Goal: Information Seeking & Learning: Understand process/instructions

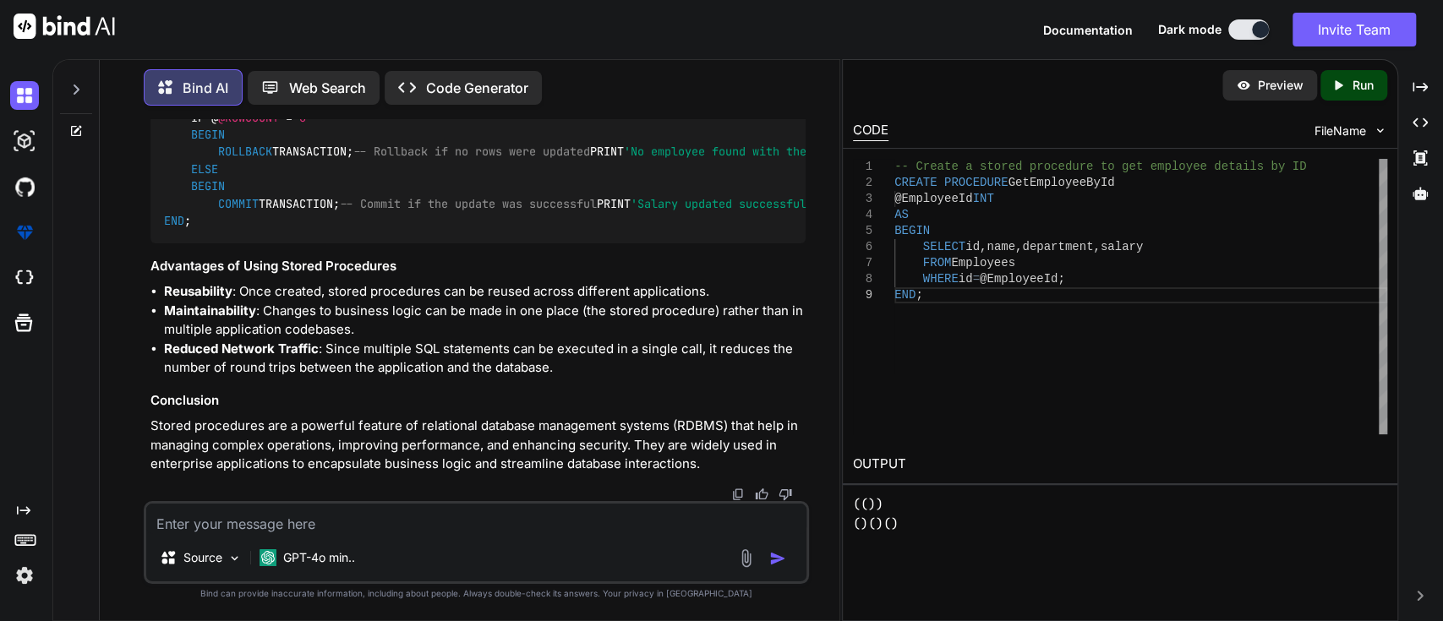
scroll to position [12736, 0]
click at [406, 515] on textarea at bounding box center [476, 519] width 661 height 30
paste textarea "SELECT id, cource, name FROM employeeinfo.employee;"
type textarea "SELECT id, cource, name FROM employeeinfo.employee;"
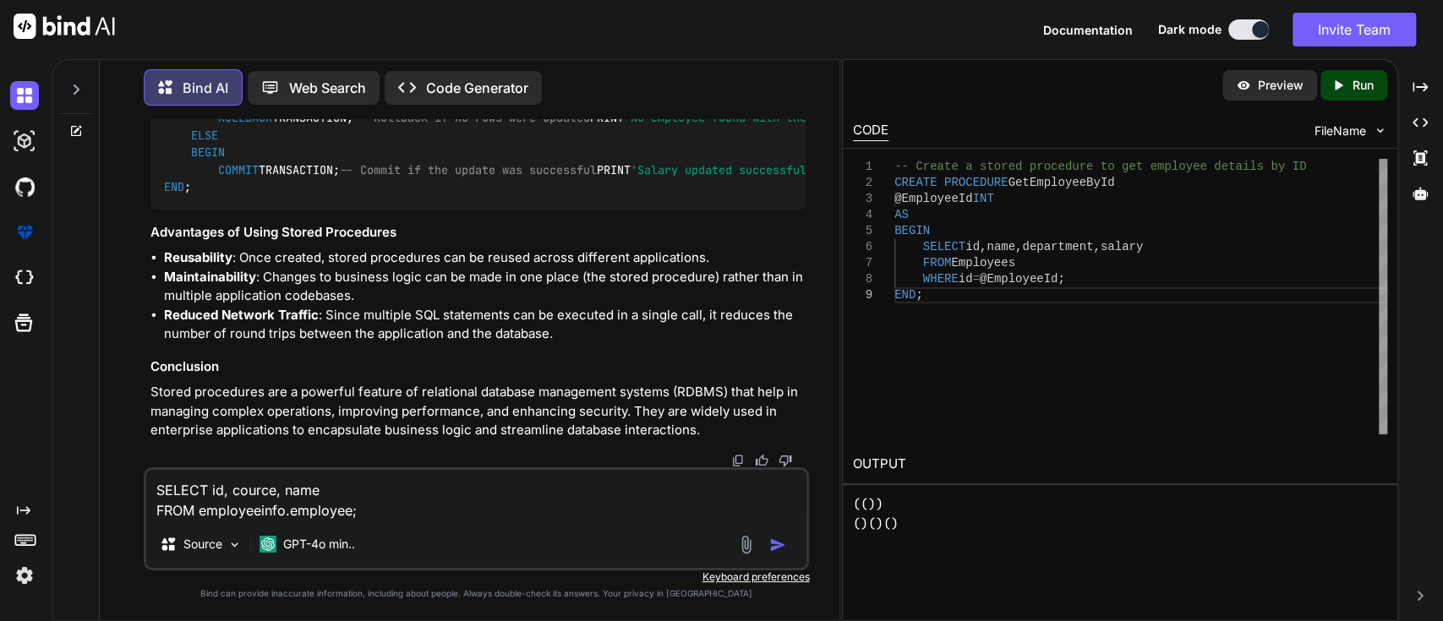
type textarea "x"
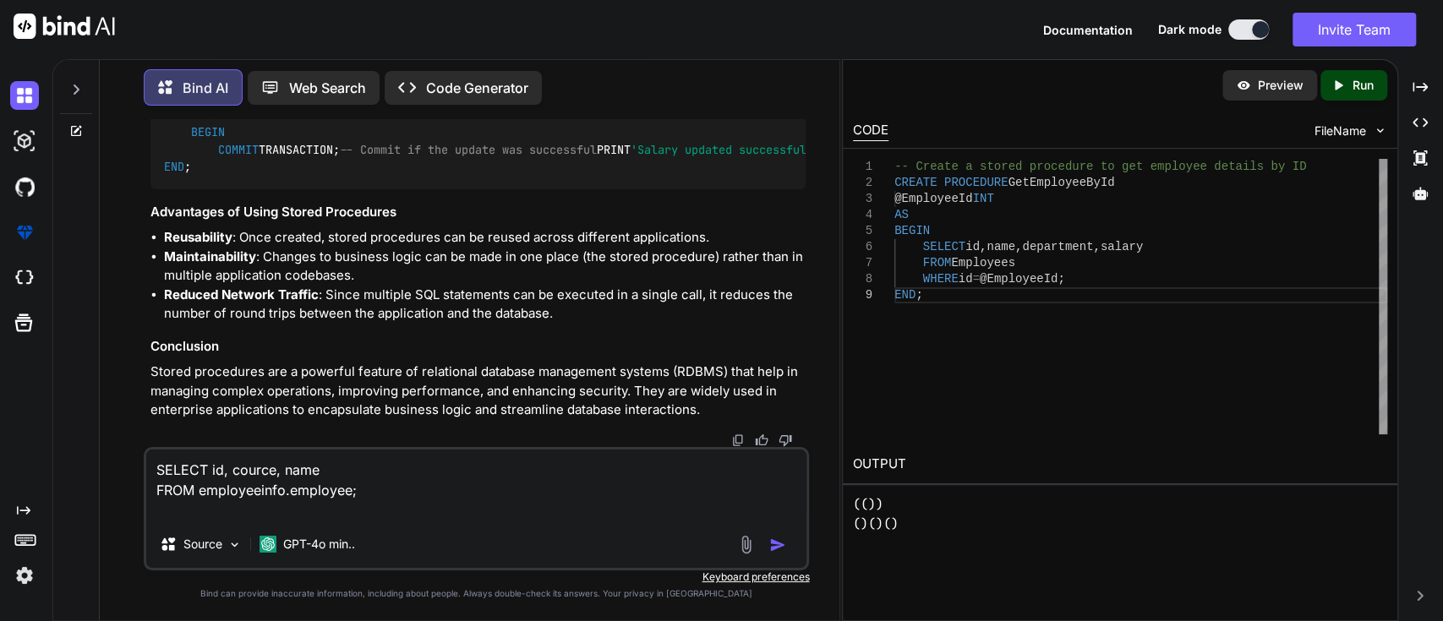
type textarea "SELECT id, cource, name FROM employeeinfo.employee; h"
type textarea "x"
type textarea "SELECT id, cource, name FROM employeeinfo.employee; he"
type textarea "x"
type textarea "SELECT id, cource, name FROM employeeinfo.employee; her"
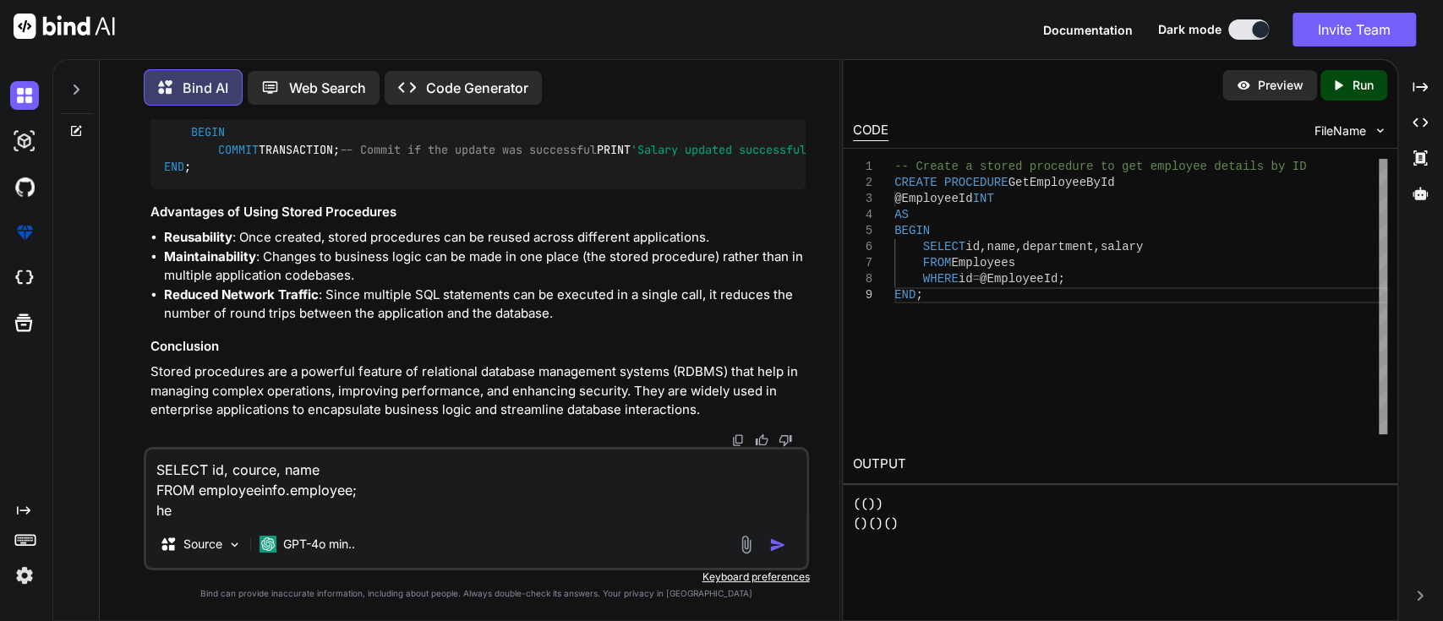
type textarea "x"
type textarea "SELECT id, cource, name FROM employeeinfo.employee; here"
type textarea "x"
type textarea "SELECT id, cource, name FROM employeeinfo.employee; here"
type textarea "x"
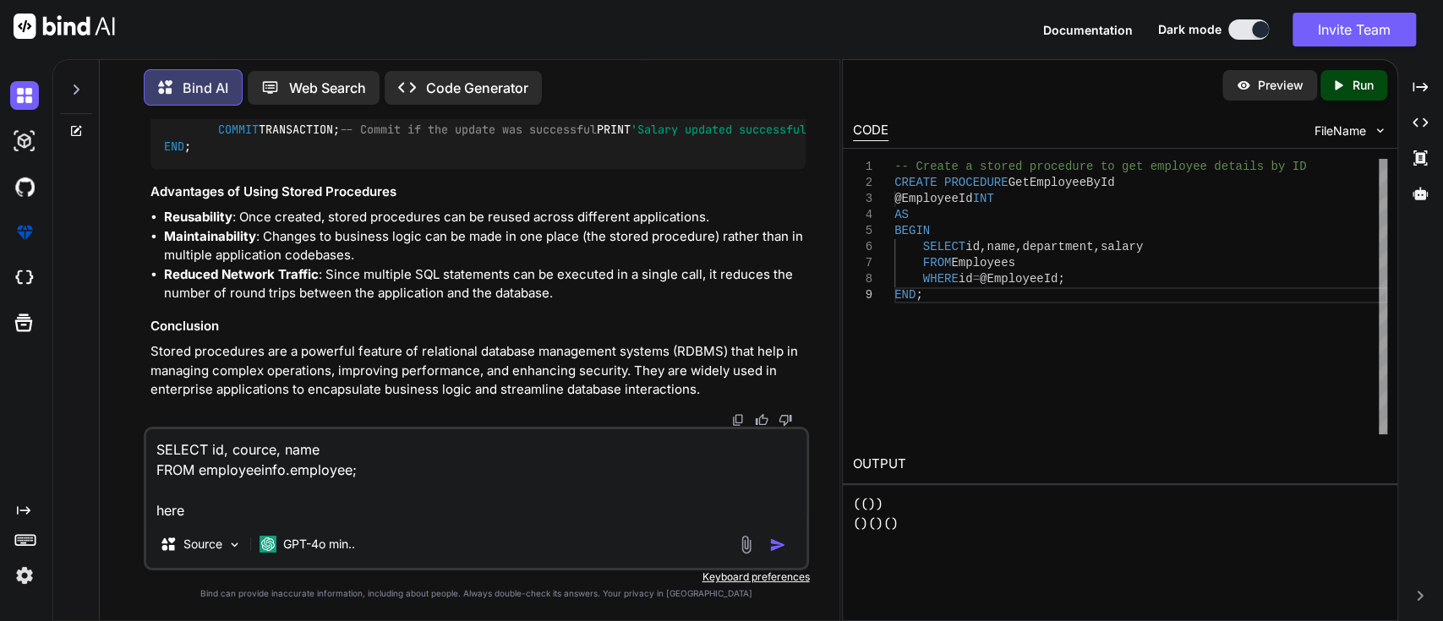
click at [338, 516] on textarea "SELECT id, cource, name FROM employeeinfo.employee; here" at bounding box center [476, 474] width 661 height 91
type textarea "SELECT id, cource, name FROM employeeinfo.employee; here t"
type textarea "x"
type textarea "SELECT id, cource, name FROM employeeinfo.employee; here th"
type textarea "x"
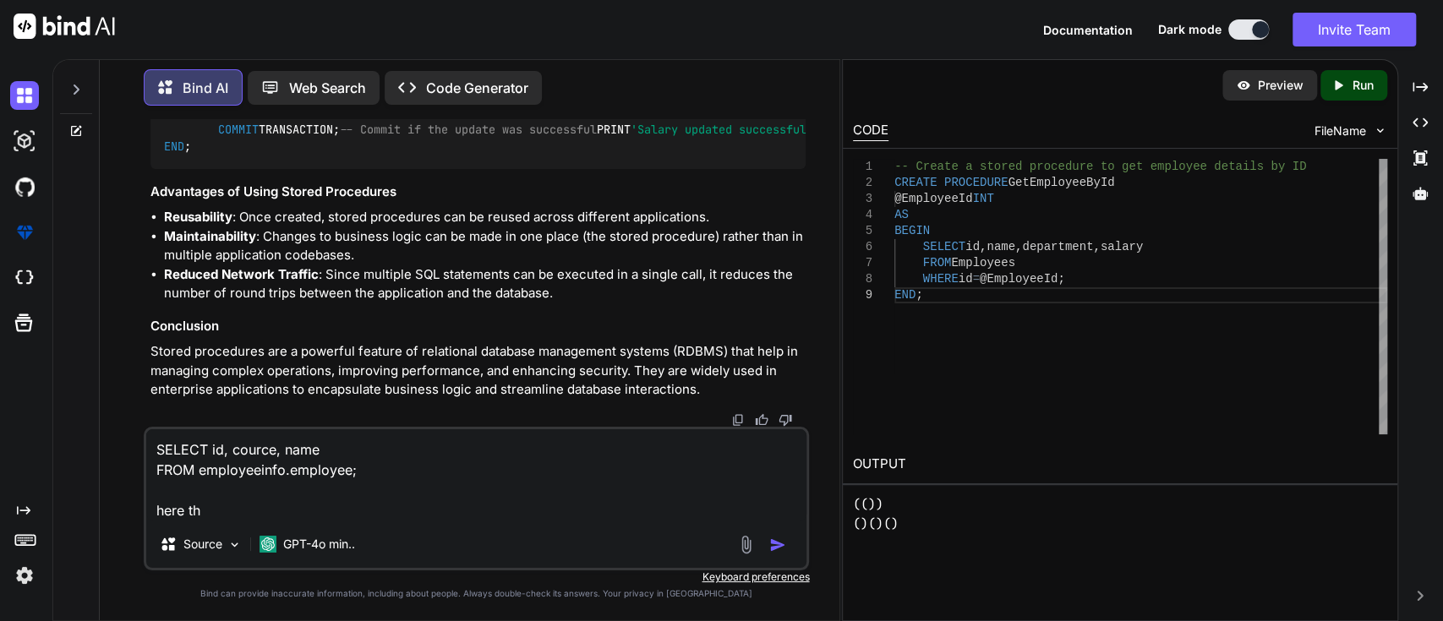
type textarea "SELECT id, cource, name FROM employeeinfo.employee; here thi"
type textarea "x"
type textarea "SELECT id, cource, name FROM employeeinfo.employee; here this"
type textarea "x"
type textarea "SELECT id, cource, name FROM employeeinfo.employee; here this"
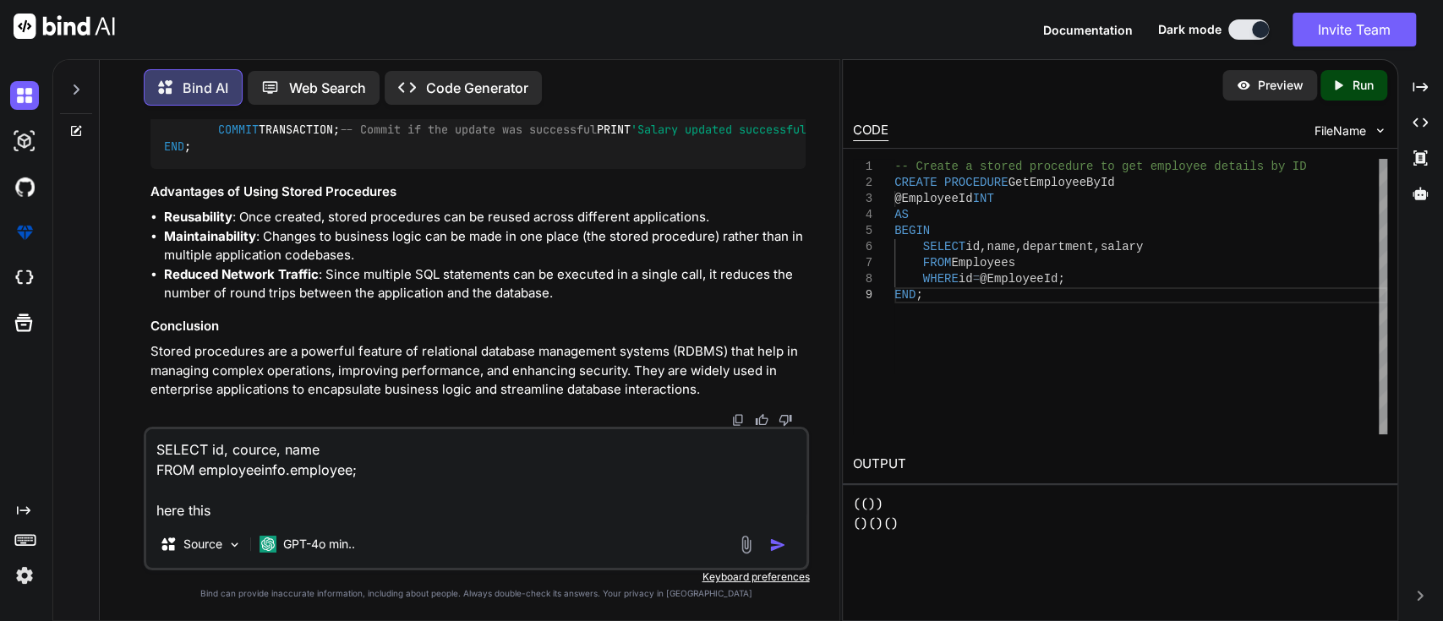
type textarea "x"
type textarea "SELECT id, cource, name FROM employeeinfo.employee; here this e"
type textarea "x"
type textarea "SELECT id, cource, name FROM employeeinfo.employee; here this em"
type textarea "x"
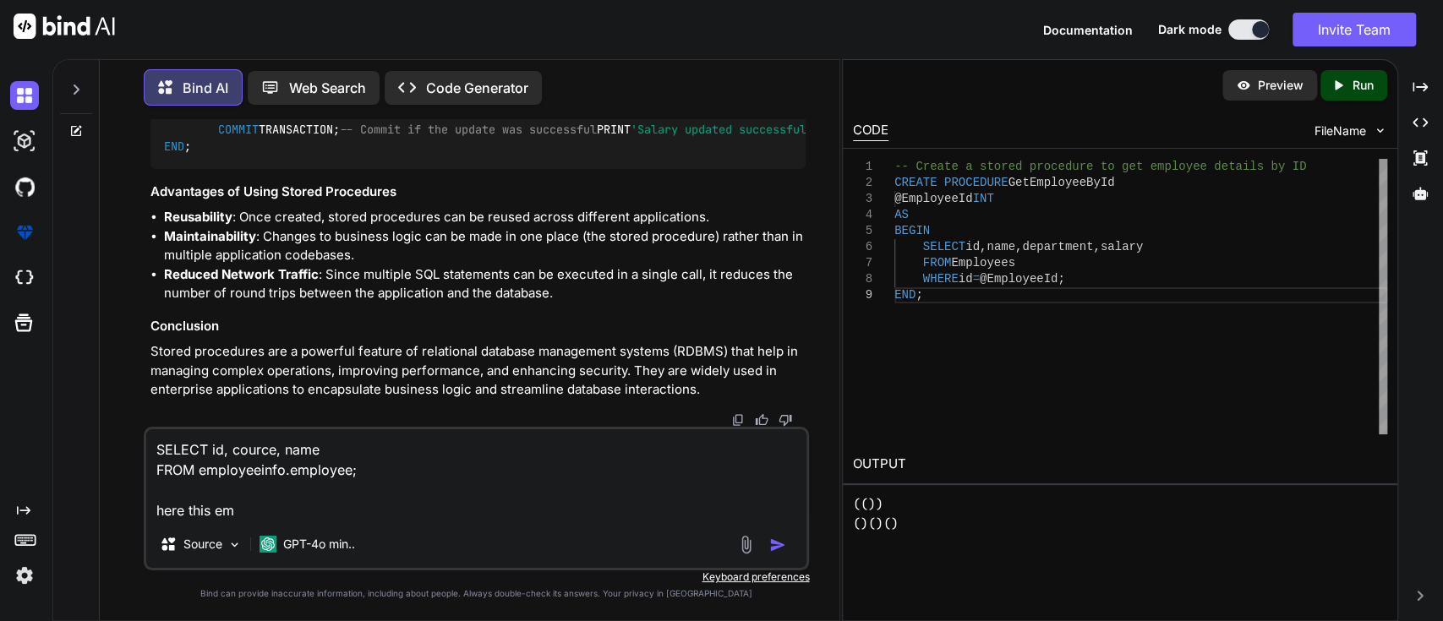
type textarea "SELECT id, cource, name FROM employeeinfo.employee; here this emp"
type textarea "x"
type textarea "SELECT id, cource, name FROM employeeinfo.employee; here this empp"
type textarea "x"
type textarea "SELECT id, cource, name FROM employeeinfo.employee; here this emp"
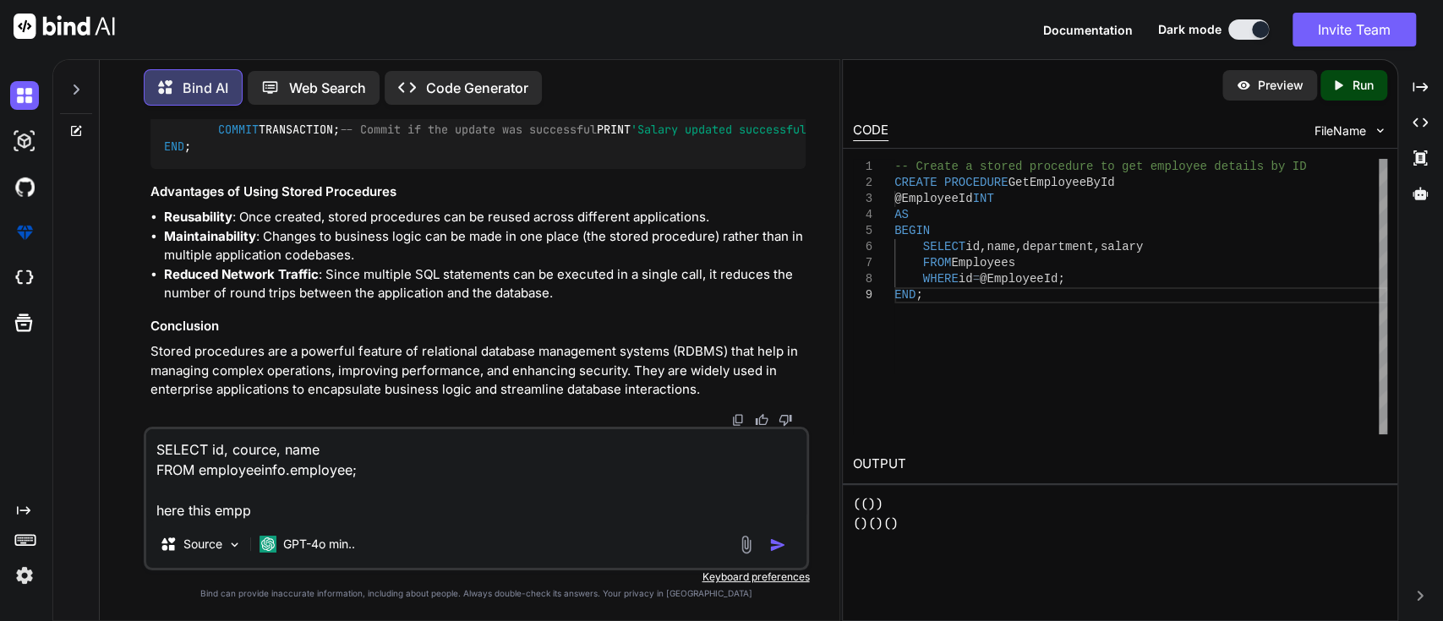
type textarea "x"
type textarea "SELECT id, cource, name FROM employeeinfo.employee; here this em"
type textarea "x"
type textarea "SELECT id, cource, name FROM employeeinfo.employee; here this e"
type textarea "x"
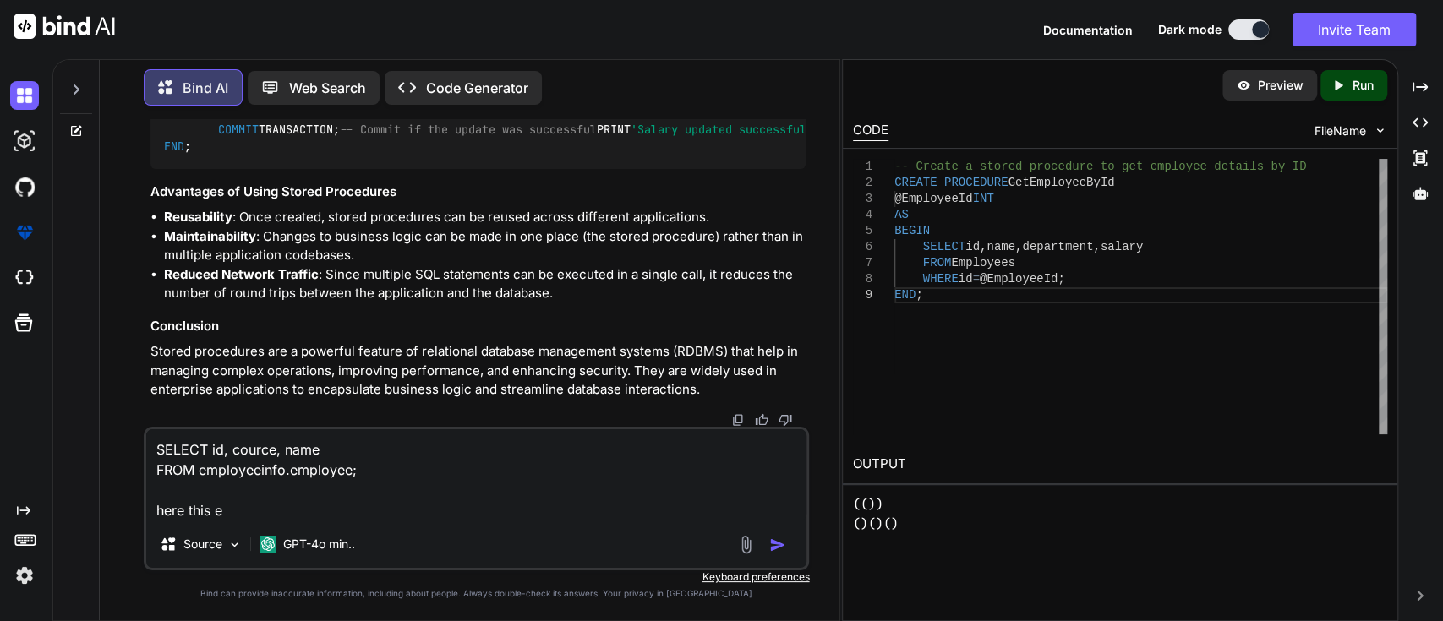
type textarea "SELECT id, cource, name FROM employeeinfo.employee; here this"
type textarea "x"
type textarea "SELECT id, cource, name FROM employeeinfo.employee; here this"
type textarea "x"
click at [221, 464] on textarea "SELECT id, cource, name FROM employeeinfo.employee; here this" at bounding box center [476, 474] width 661 height 91
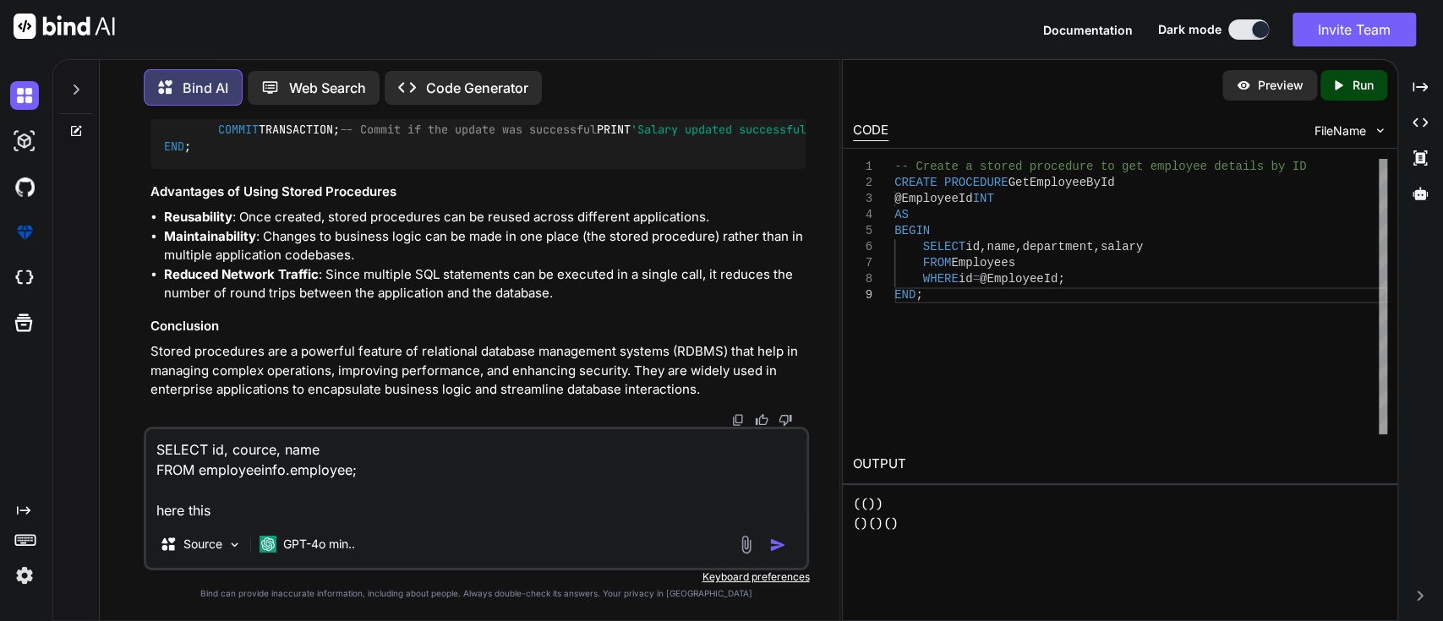
click at [221, 464] on textarea "SELECT id, cource, name FROM employeeinfo.employee; here this" at bounding box center [476, 474] width 661 height 91
click at [372, 462] on textarea "SELECT id, cource, name FROM employeeinfo.employee; here this" at bounding box center [476, 474] width 661 height 91
click at [300, 517] on textarea "SELECT id, cource, name FROM employeeinfo.employee; here this" at bounding box center [476, 474] width 661 height 91
type textarea "SELECT id, cource, name FROM employeeinfo.employee; here this"
type textarea "x"
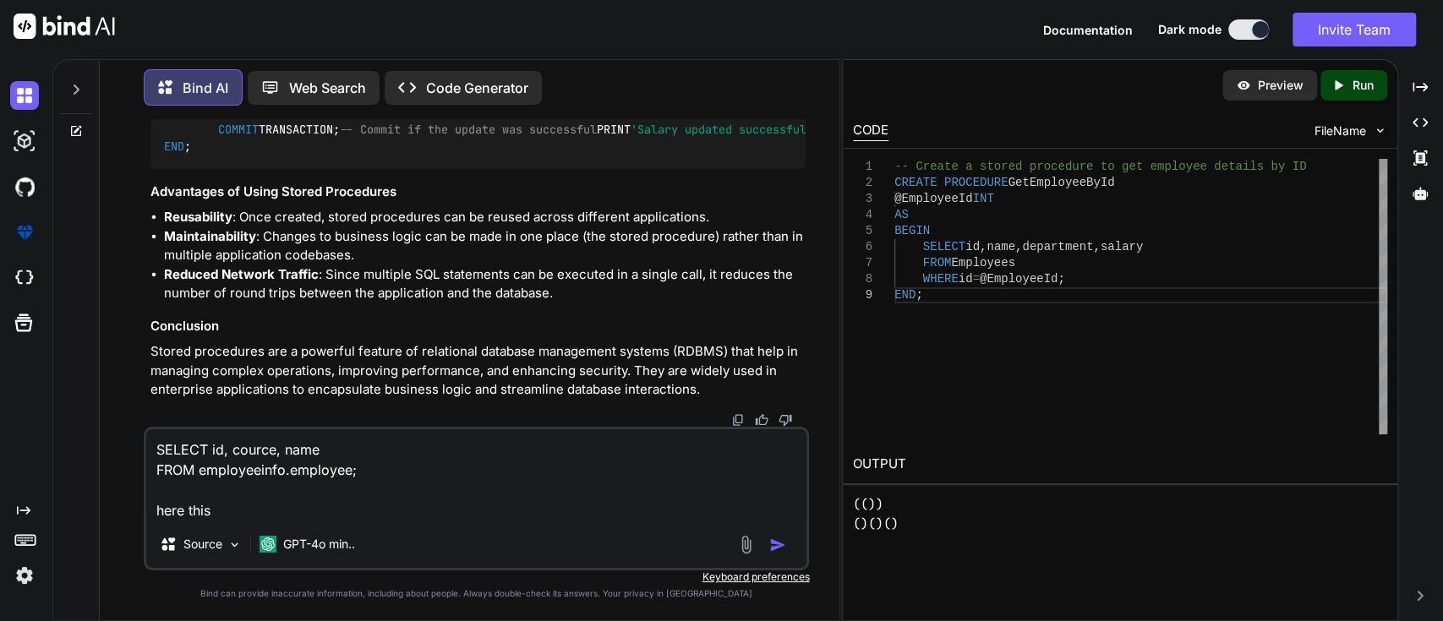
paste textarea "employeeinfo.employee;"
type textarea "SELECT id, cource, name FROM employeeinfo.employee; here this employeeinfo.empl…"
type textarea "x"
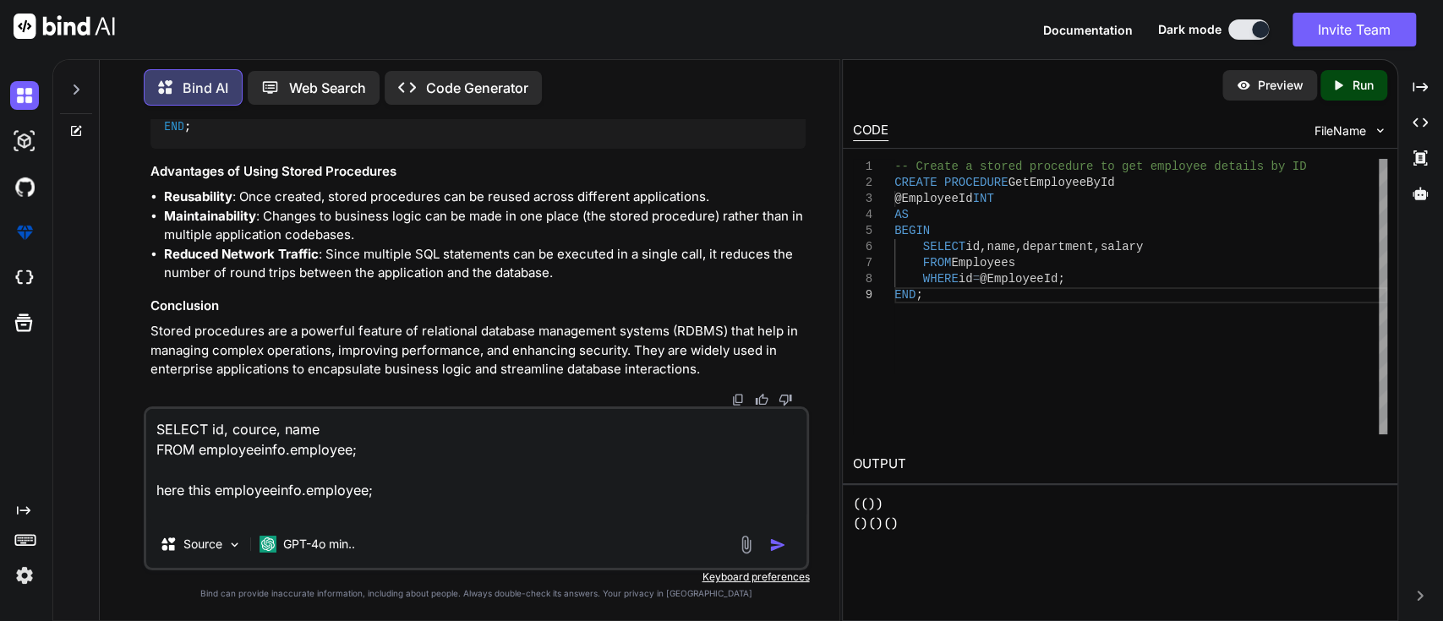
type textarea "SELECT id, cource, name FROM employeeinfo.employee; here this employeeinfo.empl…"
type textarea "x"
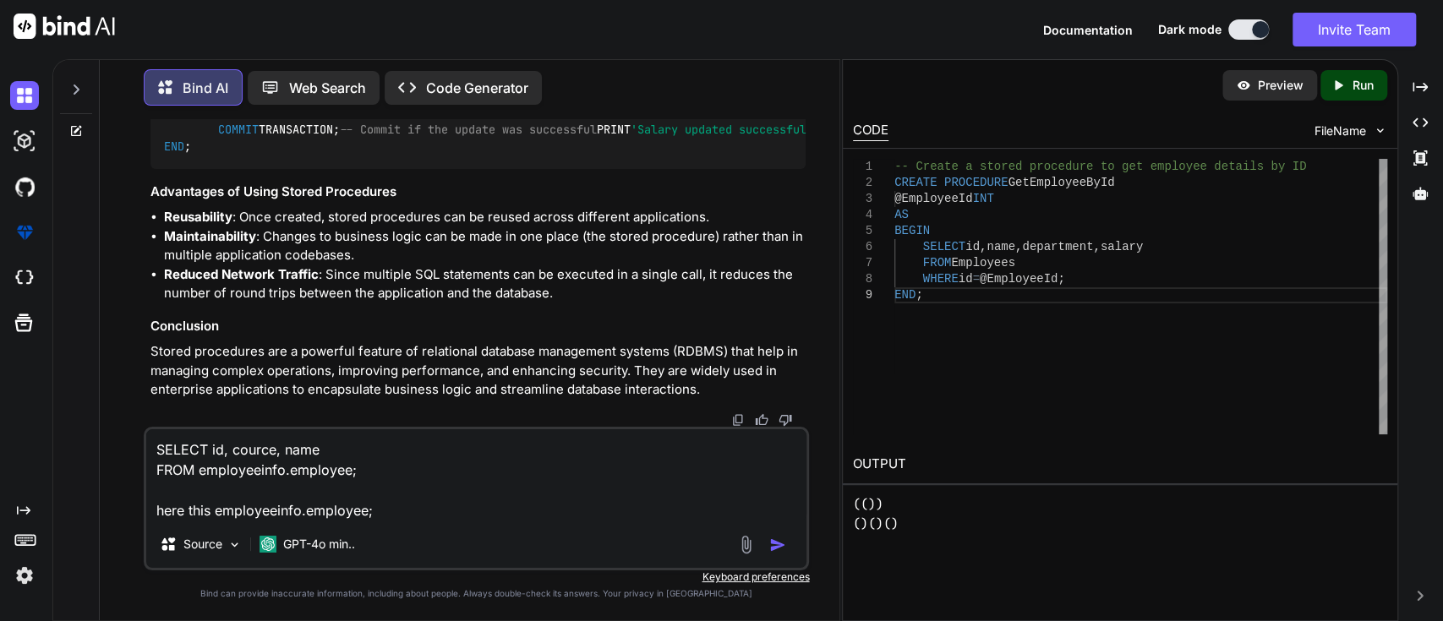
type textarea "SELECT id, cource, name FROM employeeinfo.employee; here this employeeinfo.empl…"
type textarea "x"
type textarea "SELECT id, cource, name FROM employeeinfo.employee; here this employeeinfo.empl…"
type textarea "x"
type textarea "SELECT id, cource, name FROM employeeinfo.employee; here this employeeinfo.empl…"
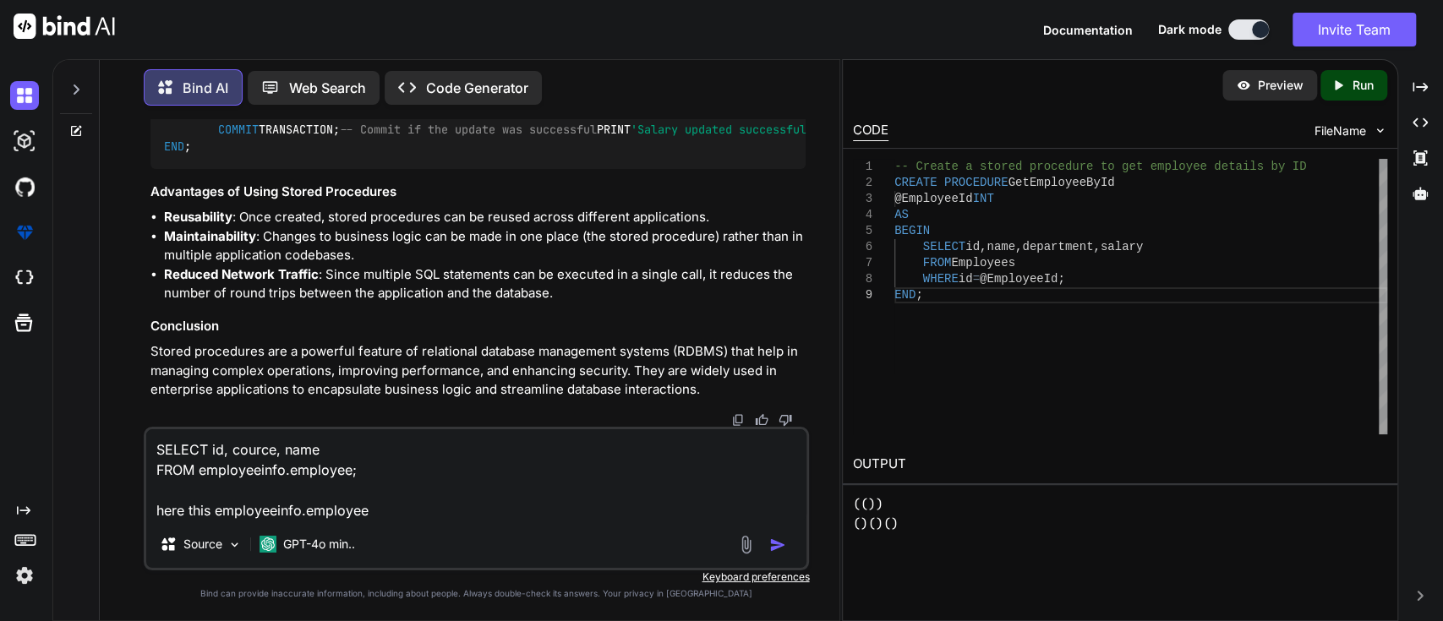
type textarea "x"
type textarea "SELECT id, cource, name FROM employeeinfo.employee; here this employeeinfo.empl…"
type textarea "x"
type textarea "SELECT id, cource, name FROM employeeinfo.employee; here this employeeinfo.empl…"
type textarea "x"
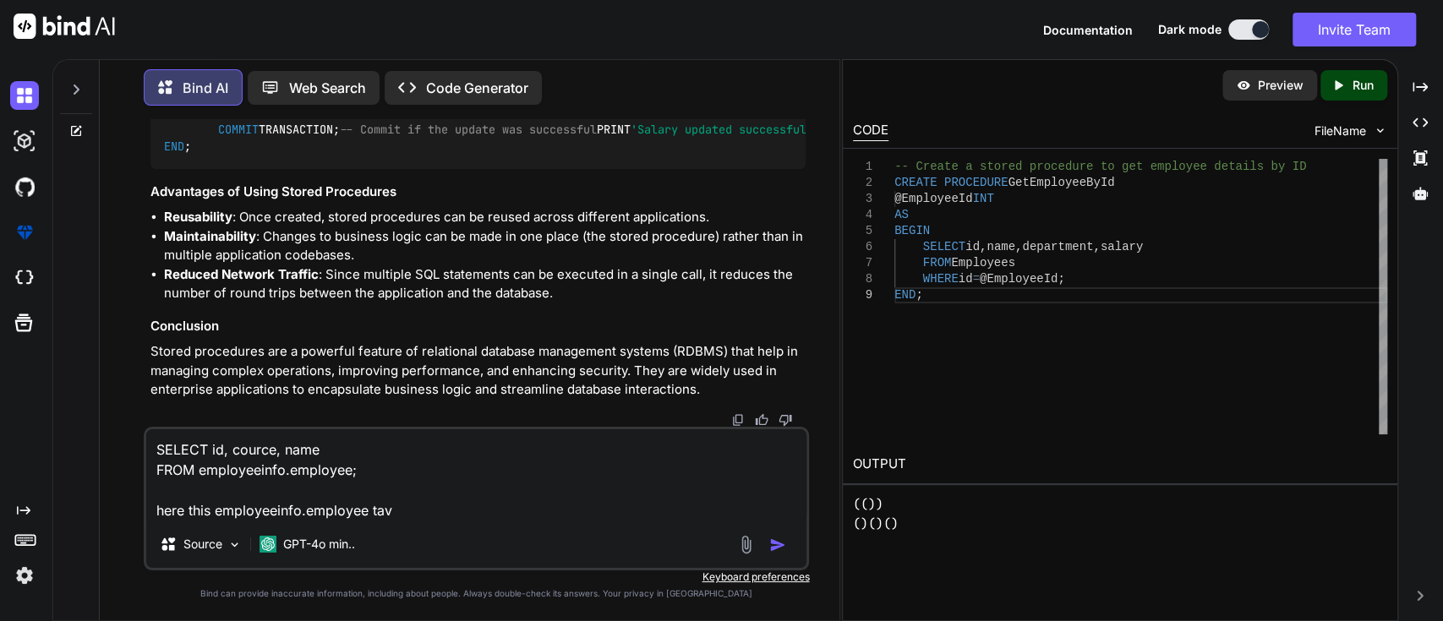
type textarea "SELECT id, cource, name FROM employeeinfo.employee; here this employeeinfo.empl…"
type textarea "x"
type textarea "SELECT id, cource, name FROM employeeinfo.employee; here this employeeinfo.empl…"
type textarea "x"
type textarea "SELECT id, cource, name FROM employeeinfo.employee; here this employeeinfo.empl…"
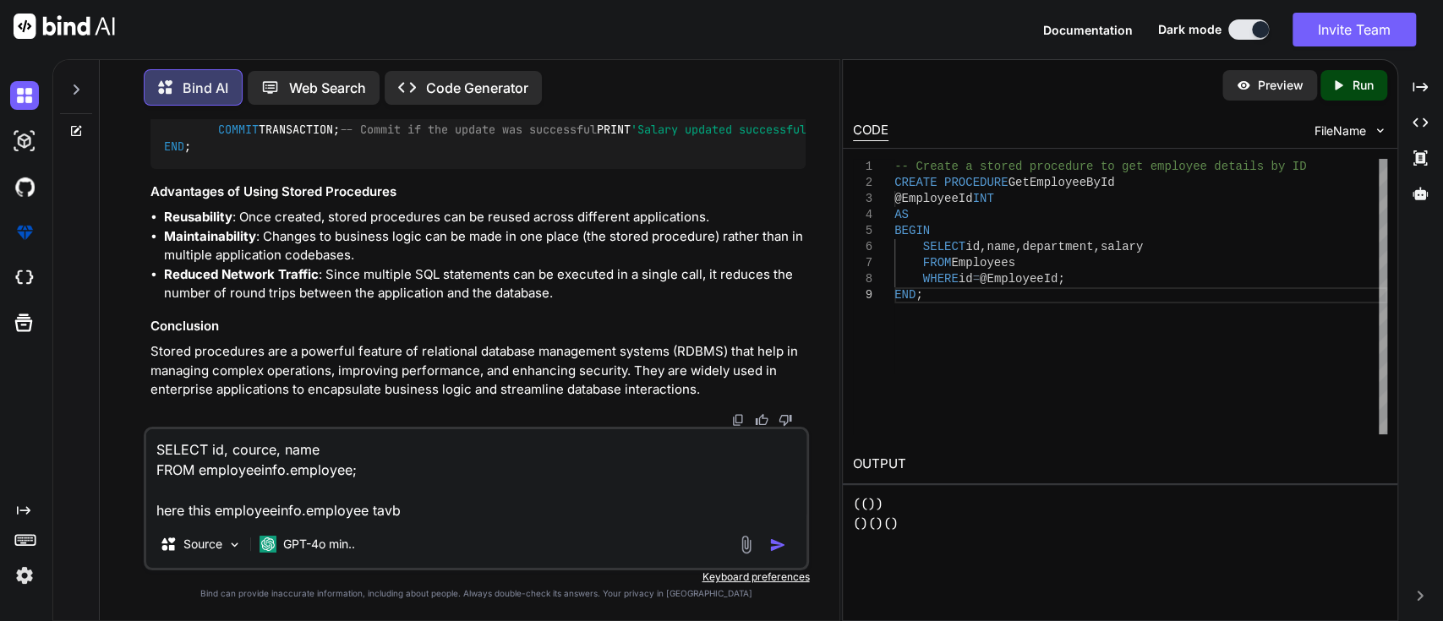
type textarea "x"
type textarea "SELECT id, cource, name FROM employeeinfo.employee; here this employeeinfo.empl…"
type textarea "x"
type textarea "SELECT id, cource, name FROM employeeinfo.employee; here this employeeinfo.empl…"
type textarea "x"
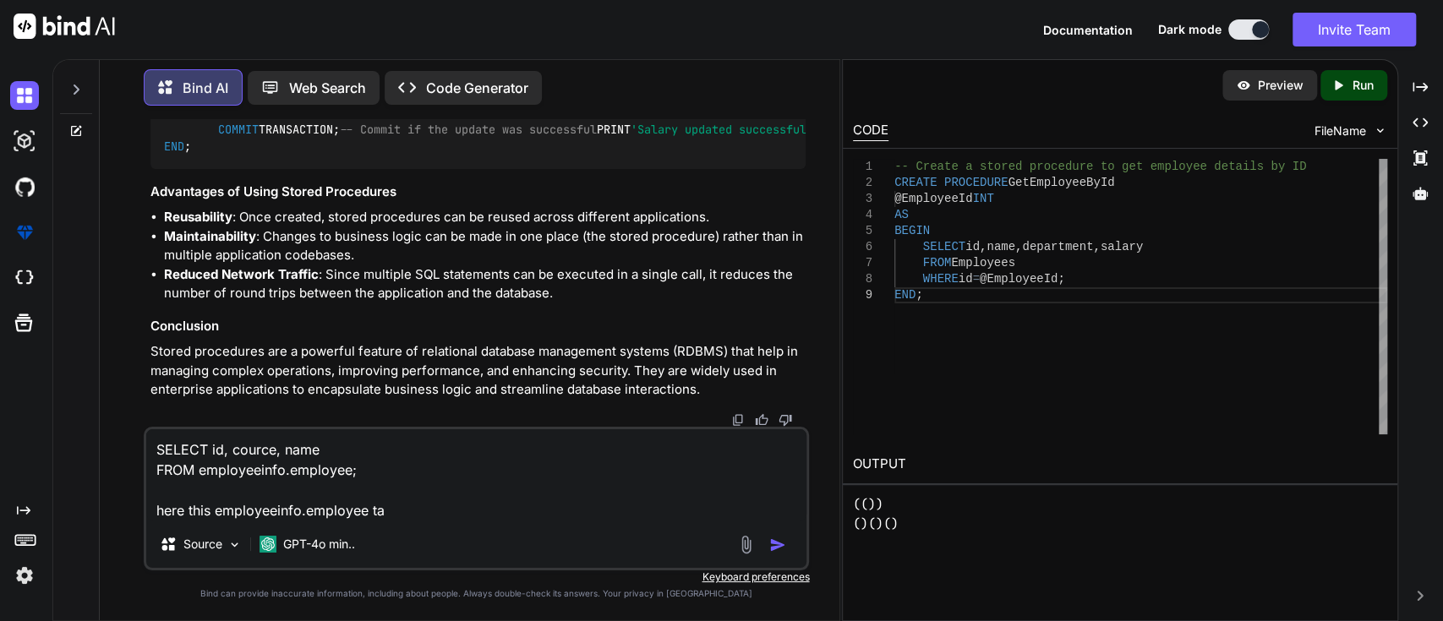
type textarea "SELECT id, cource, name FROM employeeinfo.employee; here this employeeinfo.empl…"
type textarea "x"
type textarea "SELECT id, cource, name FROM employeeinfo.employee; here this employeeinfo.empl…"
type textarea "x"
type textarea "SELECT id, cource, name FROM employeeinfo.employee; here this employeeinfo.empl…"
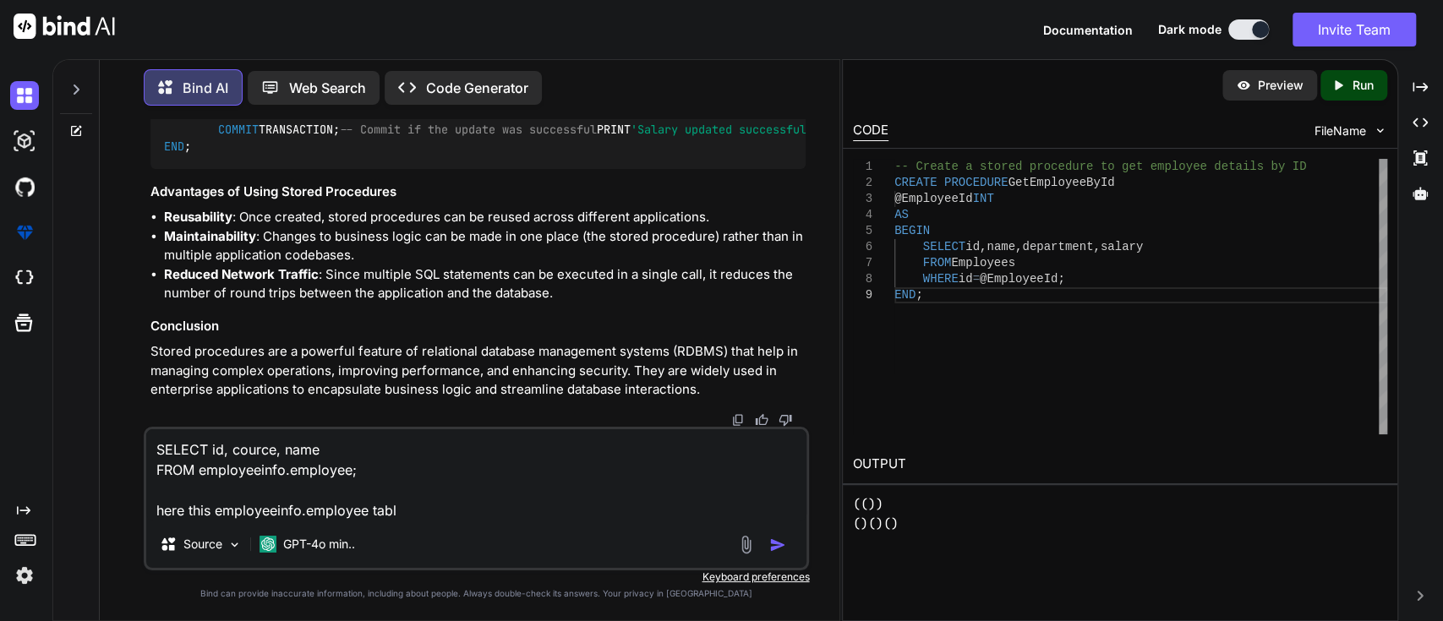
type textarea "x"
type textarea "SELECT id, cource, name FROM employeeinfo.employee; here this employeeinfo.empl…"
type textarea "x"
type textarea "SELECT id, cource, name FROM employeeinfo.employee; here this employeeinfo.empl…"
type textarea "x"
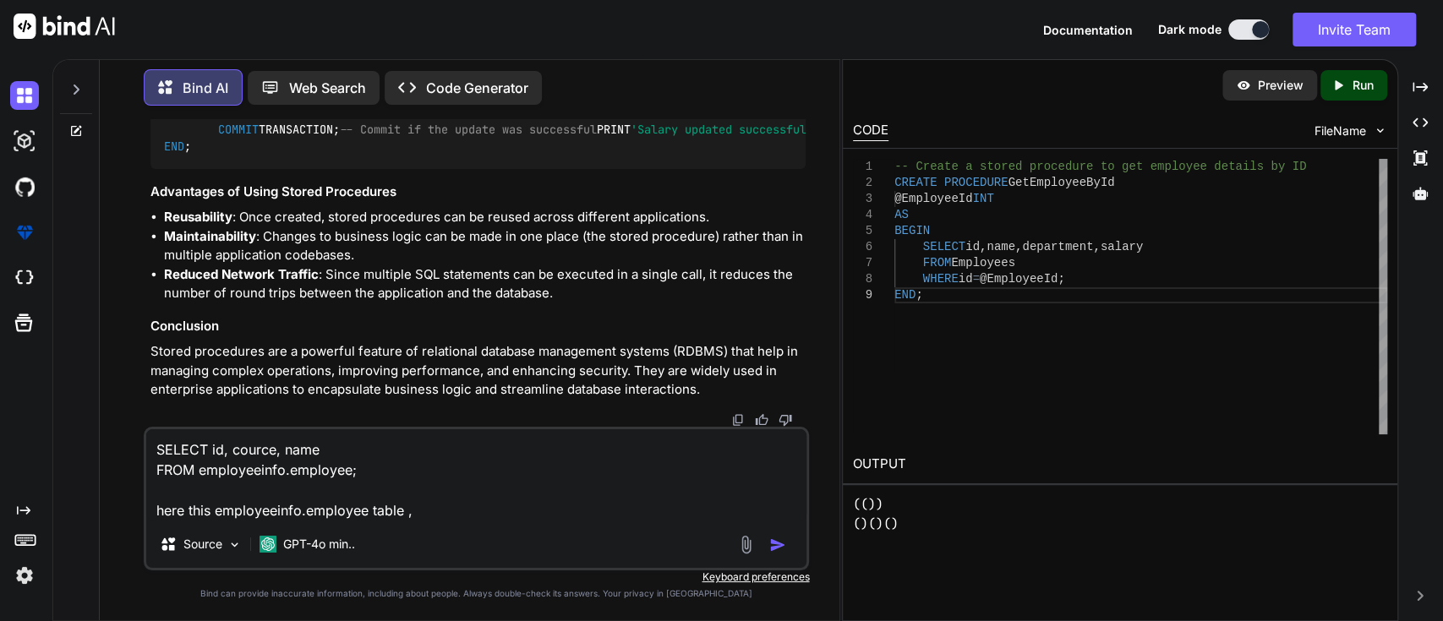
type textarea "SELECT id, cource, name FROM employeeinfo.employee; here this employeeinfo.empl…"
type textarea "x"
type textarea "SELECT id, cource, name FROM employeeinfo.employee; here this employeeinfo.empl…"
type textarea "x"
type textarea "SELECT id, cource, name FROM employeeinfo.employee; here this employeeinfo.empl…"
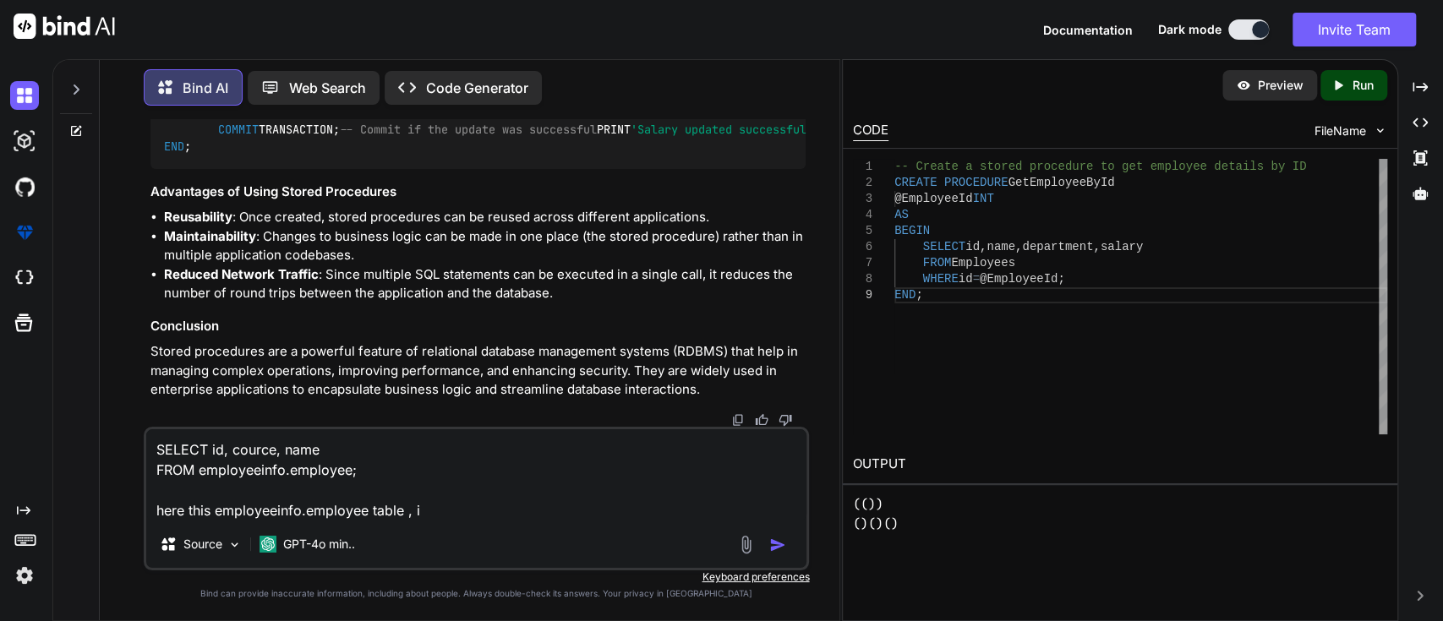
type textarea "x"
type textarea "SELECT id, cource, name FROM employeeinfo.employee; here this employeeinfo.empl…"
type textarea "x"
type textarea "SELECT id, cource, name FROM employeeinfo.employee; here this employeeinfo.empl…"
type textarea "x"
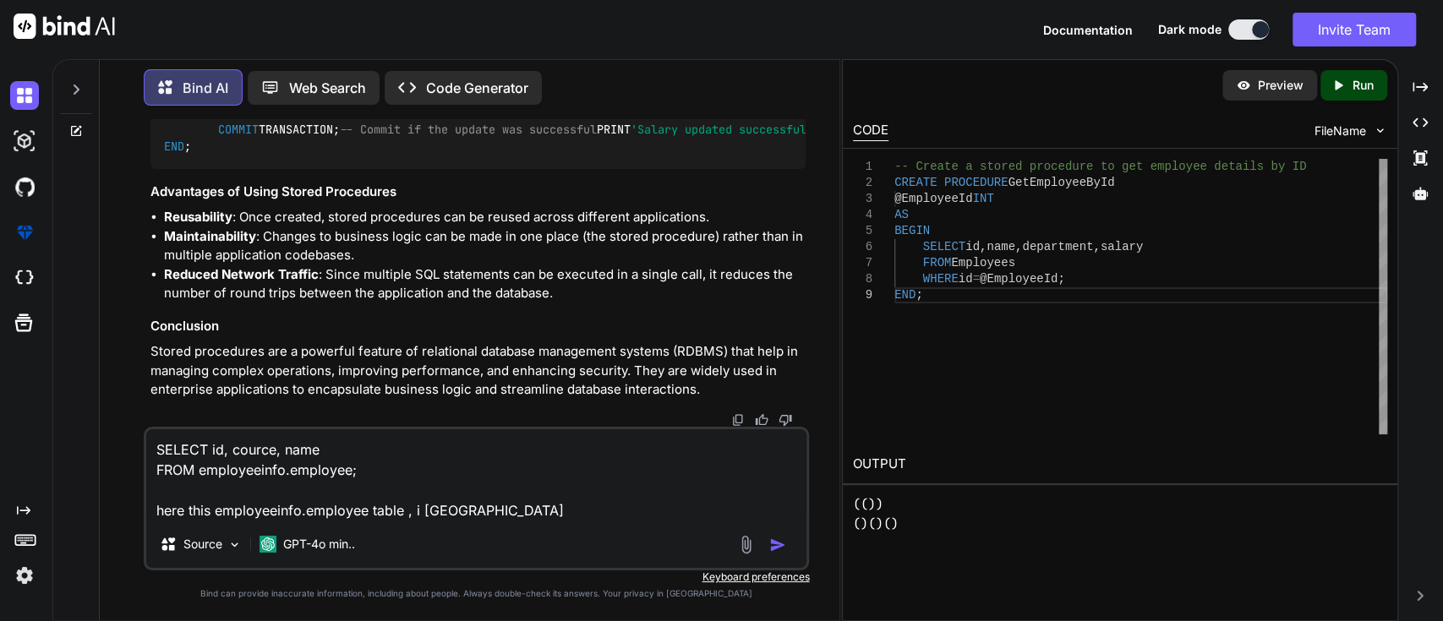
type textarea "SELECT id, cource, name FROM employeeinfo.employee; here this employeeinfo.empl…"
type textarea "x"
type textarea "SELECT id, cource, name FROM employeeinfo.employee; here this employeeinfo.empl…"
type textarea "x"
type textarea "SELECT id, cource, name FROM employeeinfo.employee; here this employeeinfo.empl…"
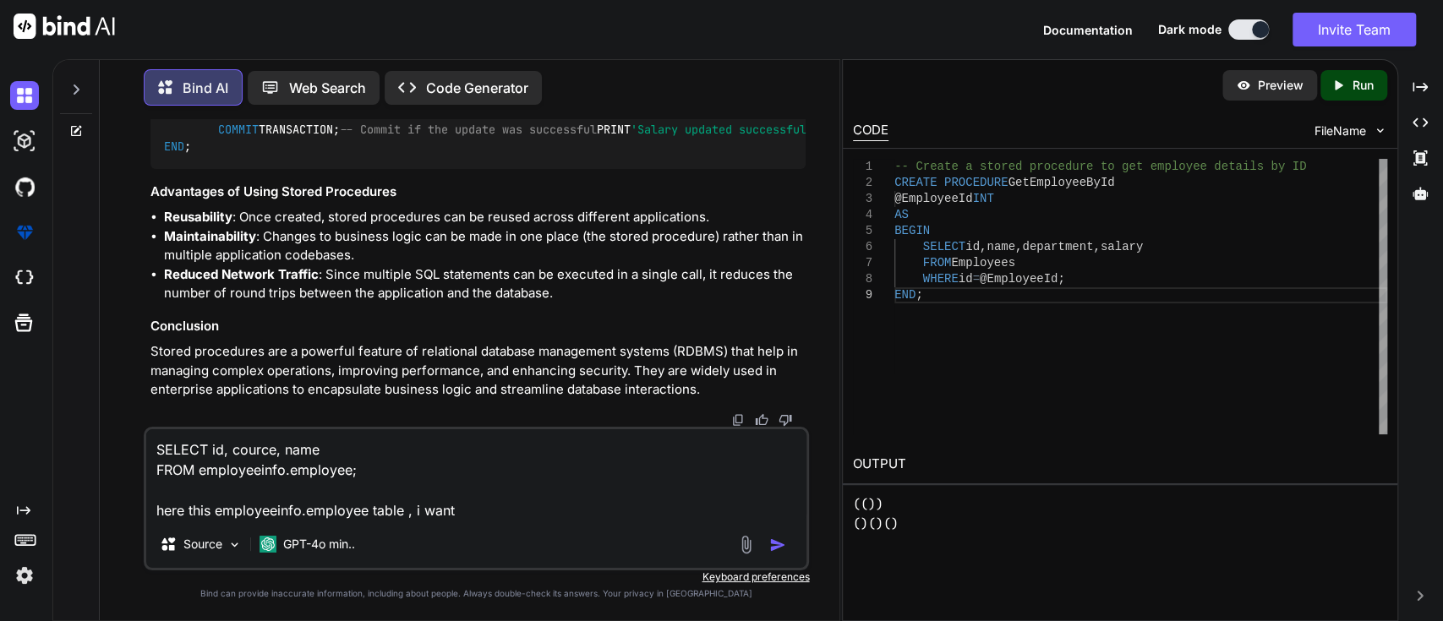
type textarea "x"
type textarea "SELECT id, cource, name FROM employeeinfo.employee; here this employeeinfo.empl…"
type textarea "x"
type textarea "SELECT id, cource, name FROM employeeinfo.employee; here this employeeinfo.empl…"
type textarea "x"
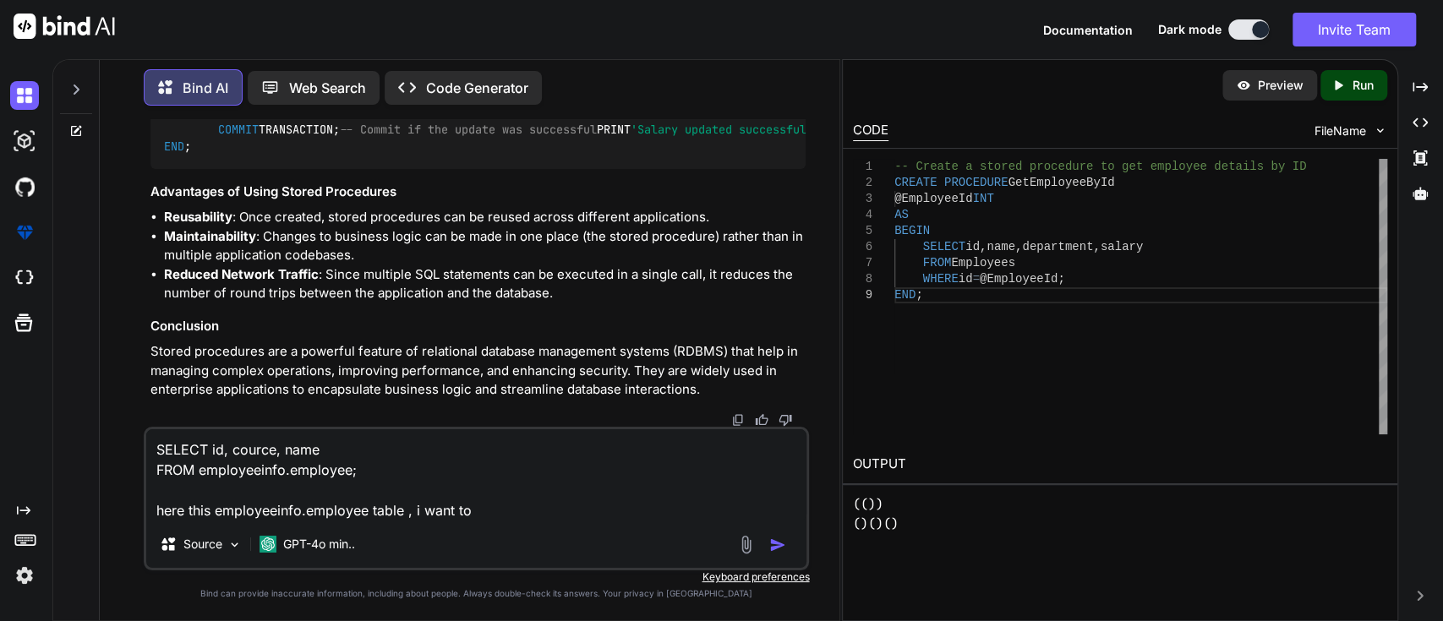
type textarea "SELECT id, cource, name FROM employeeinfo.employee; here this employeeinfo.empl…"
type textarea "x"
type textarea "SELECT id, cource, name FROM employeeinfo.employee; here this employeeinfo.empl…"
type textarea "x"
type textarea "SELECT id, cource, name FROM employeeinfo.employee; here this employeeinfo.empl…"
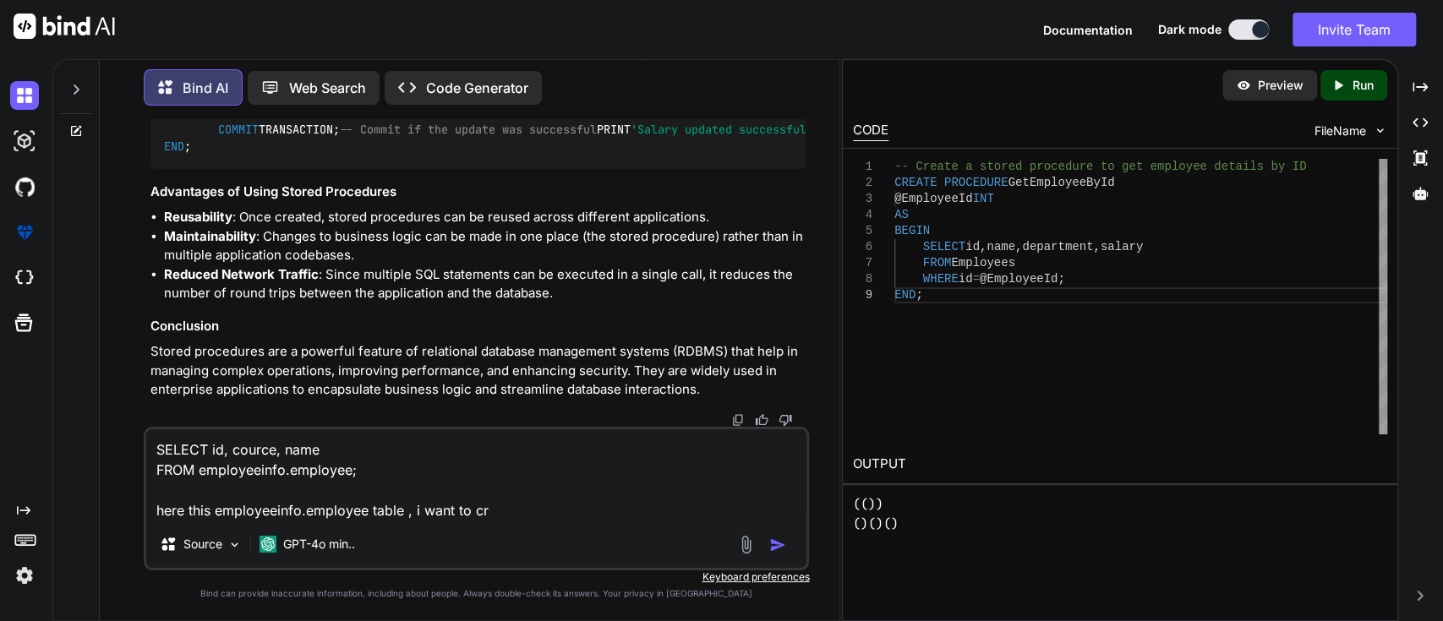
type textarea "x"
type textarea "SELECT id, cource, name FROM employeeinfo.employee; here this employeeinfo.empl…"
type textarea "x"
type textarea "SELECT id, cource, name FROM employeeinfo.employee; here this employeeinfo.empl…"
type textarea "x"
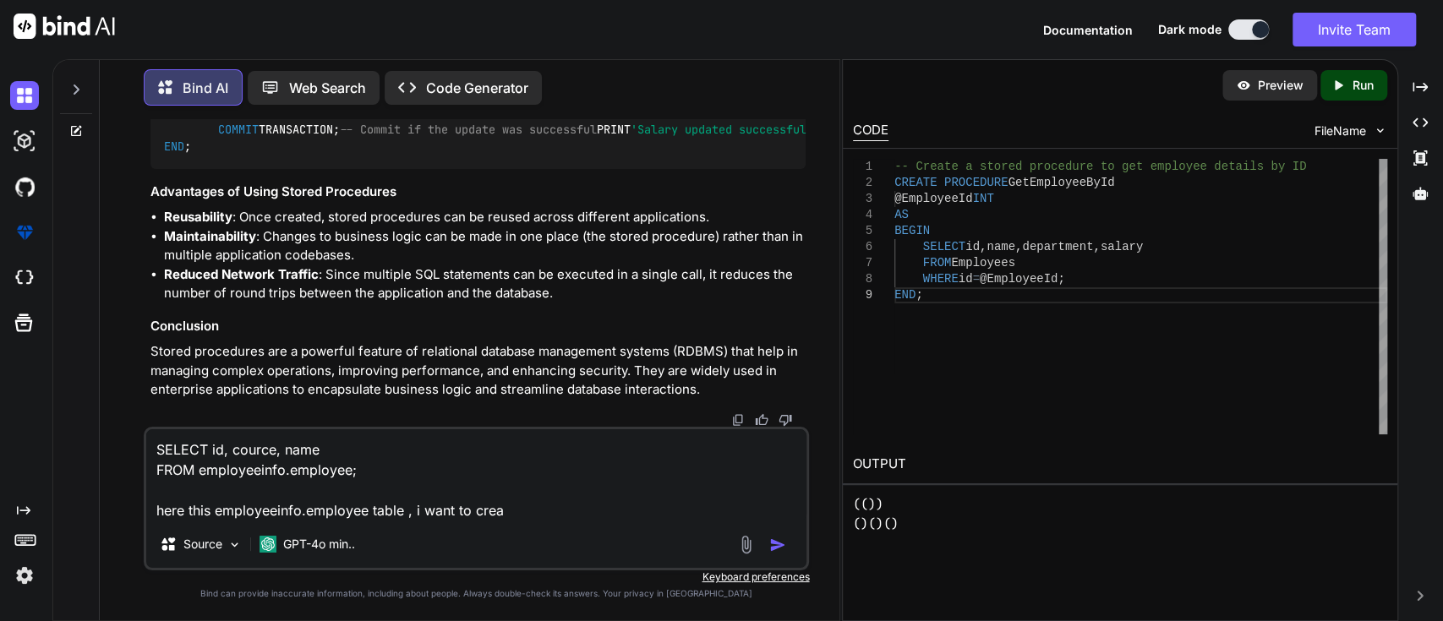
type textarea "SELECT id, cource, name FROM employeeinfo.employee; here this employeeinfo.empl…"
type textarea "x"
type textarea "SELECT id, cource, name FROM employeeinfo.employee; here this employeeinfo.empl…"
type textarea "x"
type textarea "SELECT id, cource, name FROM employeeinfo.employee; here this employeeinfo.empl…"
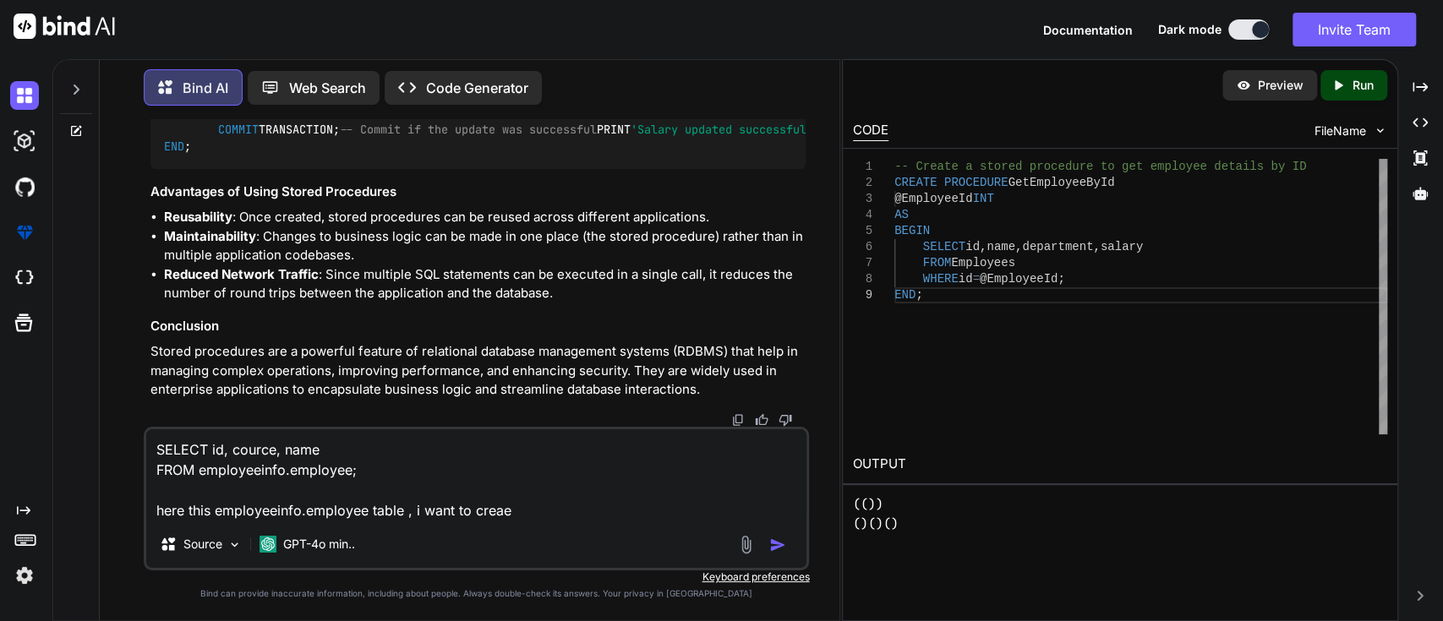
type textarea "x"
type textarea "SELECT id, cource, name FROM employeeinfo.employee; here this employeeinfo.empl…"
type textarea "x"
type textarea "SELECT id, cource, name FROM employeeinfo.employee; here this employeeinfo.empl…"
type textarea "x"
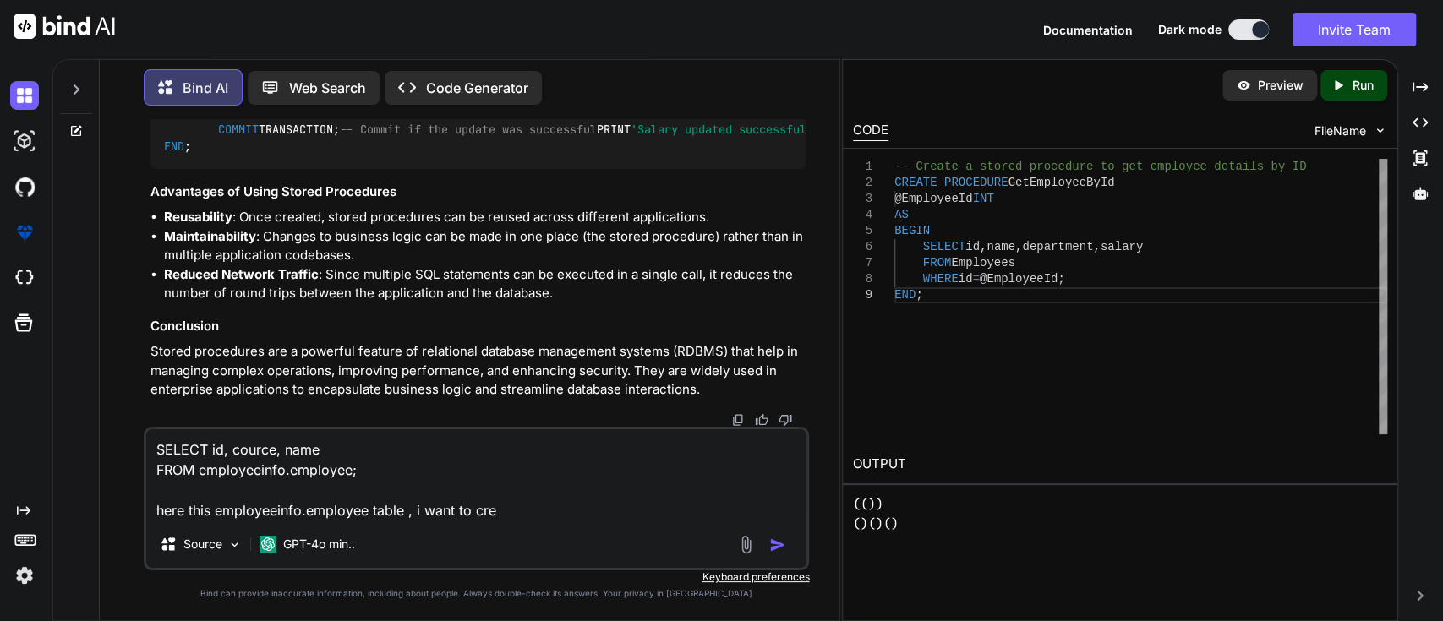
type textarea "SELECT id, cource, name FROM employeeinfo.employee; here this employeeinfo.empl…"
type textarea "x"
type textarea "SELECT id, cource, name FROM employeeinfo.employee; here this employeeinfo.empl…"
type textarea "x"
type textarea "SELECT id, cource, name FROM employeeinfo.employee; here this employeeinfo.empl…"
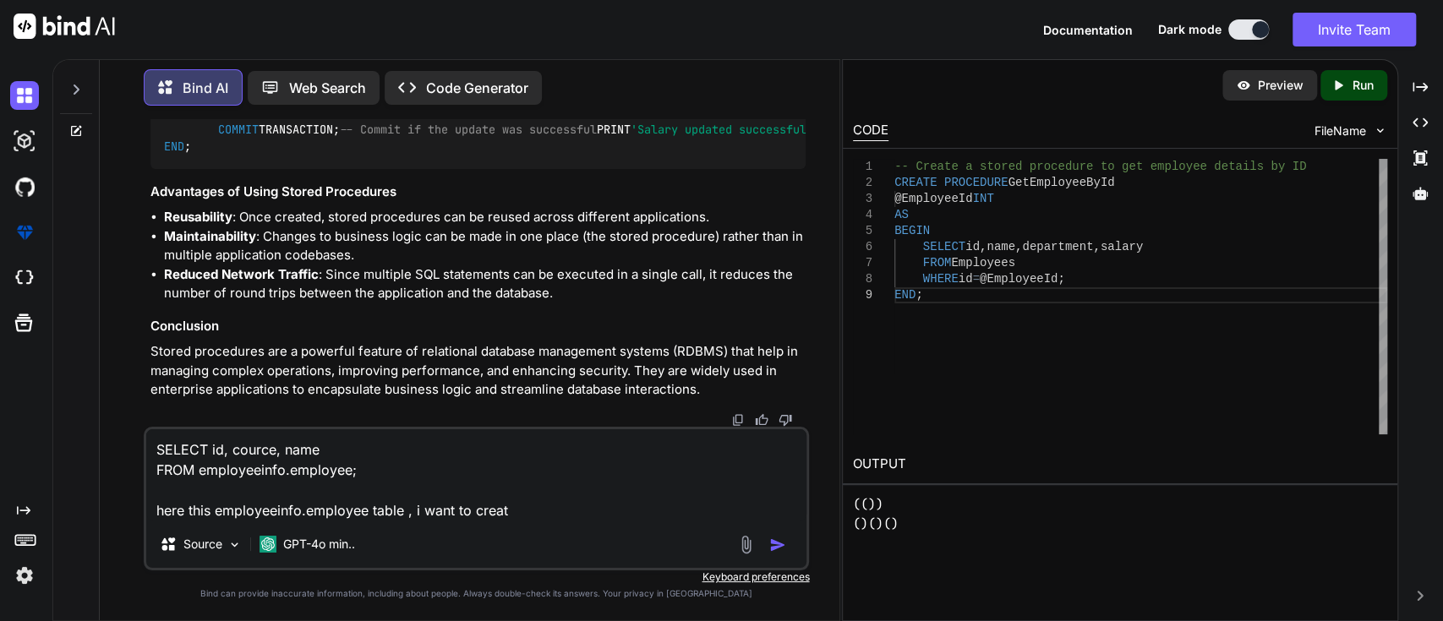
type textarea "x"
type textarea "SELECT id, cource, name FROM employeeinfo.employee; here this employeeinfo.empl…"
type textarea "x"
type textarea "SELECT id, cource, name FROM employeeinfo.employee; here this employeeinfo.empl…"
type textarea "x"
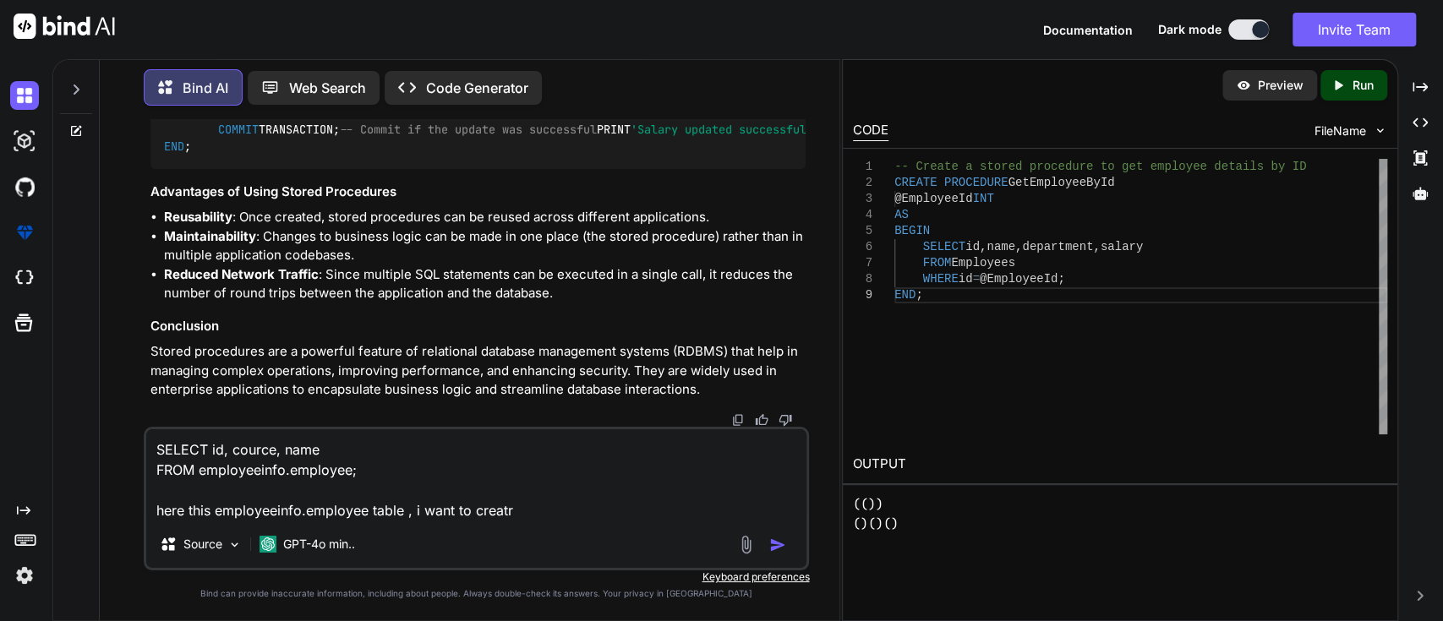
type textarea "SELECT id, cource, name FROM employeeinfo.employee; here this employeeinfo.empl…"
type textarea "x"
type textarea "SELECT id, cource, name FROM employeeinfo.employee; here this employeeinfo.empl…"
type textarea "x"
type textarea "SELECT id, cource, name FROM employeeinfo.employee; here this employeeinfo.empl…"
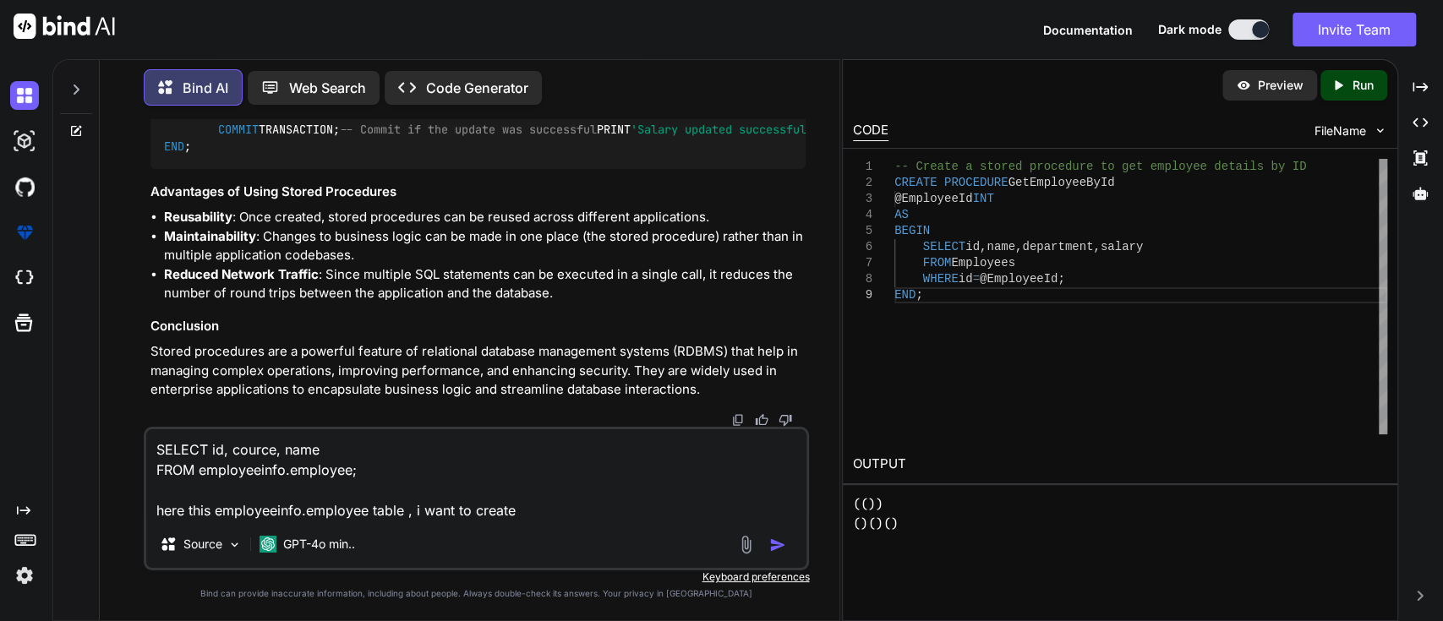
type textarea "x"
type textarea "SELECT id, cource, name FROM employeeinfo.employee; here this employeeinfo.empl…"
type textarea "x"
type textarea "SELECT id, cource, name FROM employeeinfo.employee; here this employeeinfo.empl…"
type textarea "x"
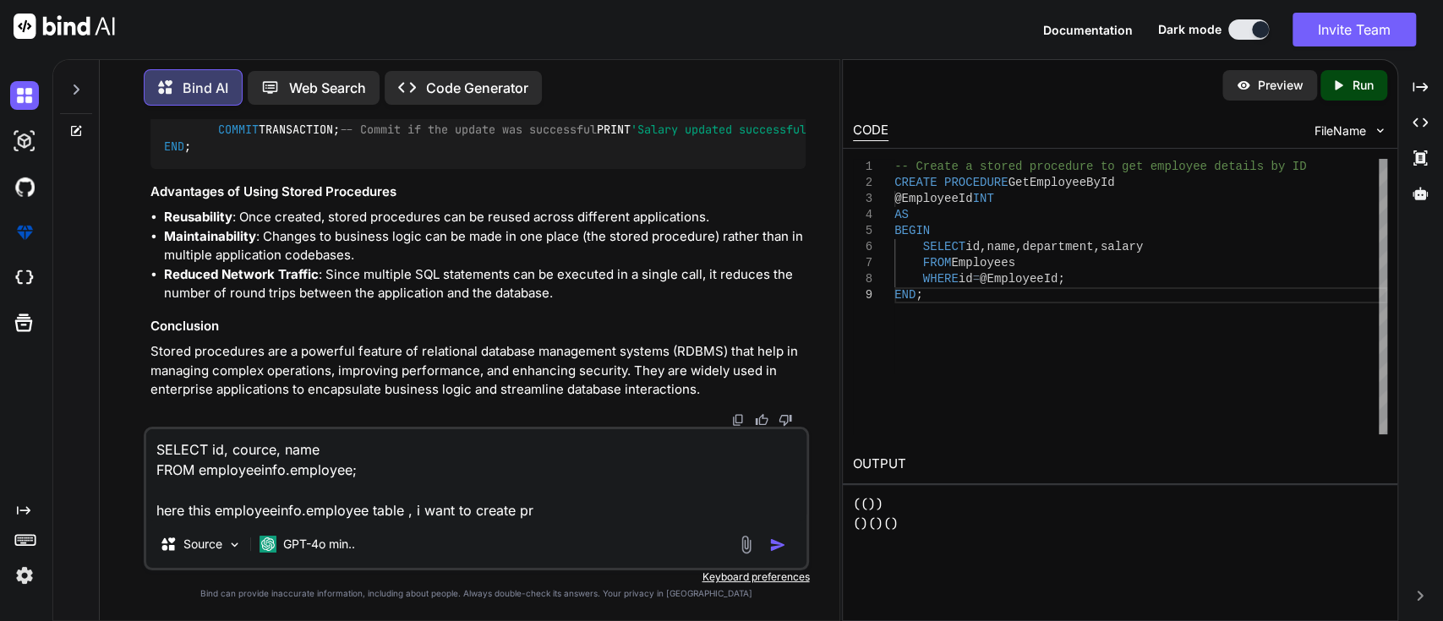
type textarea "SELECT id, cource, name FROM employeeinfo.employee; here this employeeinfo.empl…"
type textarea "x"
type textarea "SELECT id, cource, name FROM employeeinfo.employee; here this employeeinfo.empl…"
type textarea "x"
type textarea "SELECT id, cource, name FROM employeeinfo.employee; here this employeeinfo.empl…"
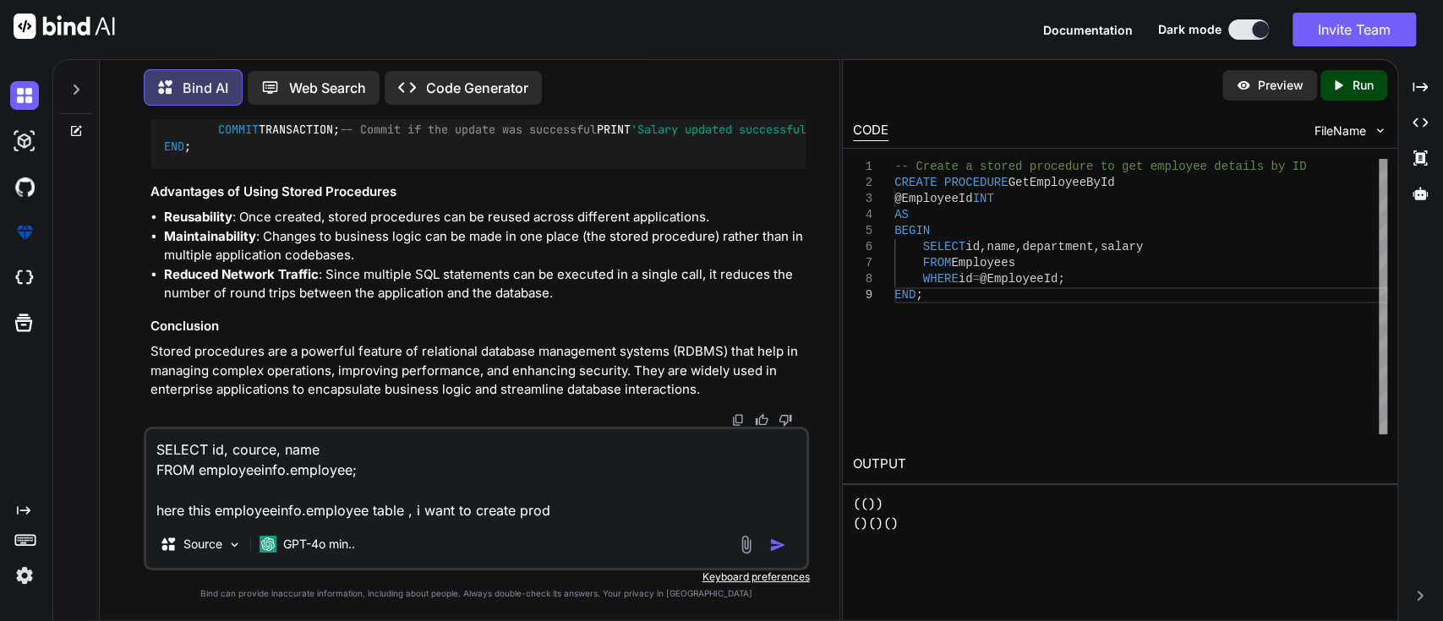
type textarea "x"
type textarea "SELECT id, cource, name FROM employeeinfo.employee; here this employeeinfo.empl…"
type textarea "x"
type textarea "SELECT id, cource, name FROM employeeinfo.employee; here this employeeinfo.empl…"
type textarea "x"
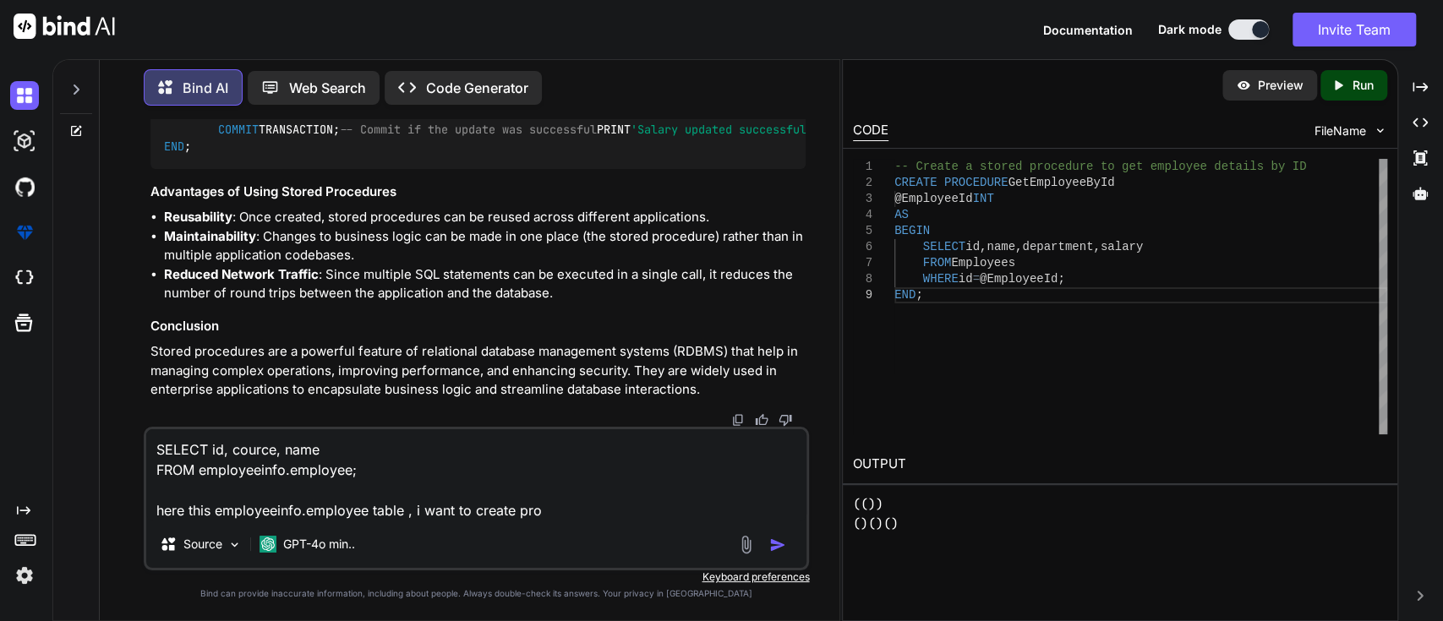
type textarea "SELECT id, cource, name FROM employeeinfo.employee; here this employeeinfo.empl…"
type textarea "x"
type textarea "SELECT id, cource, name FROM employeeinfo.employee; here this employeeinfo.empl…"
type textarea "x"
type textarea "SELECT id, cource, name FROM employeeinfo.employee; here this employeeinfo.empl…"
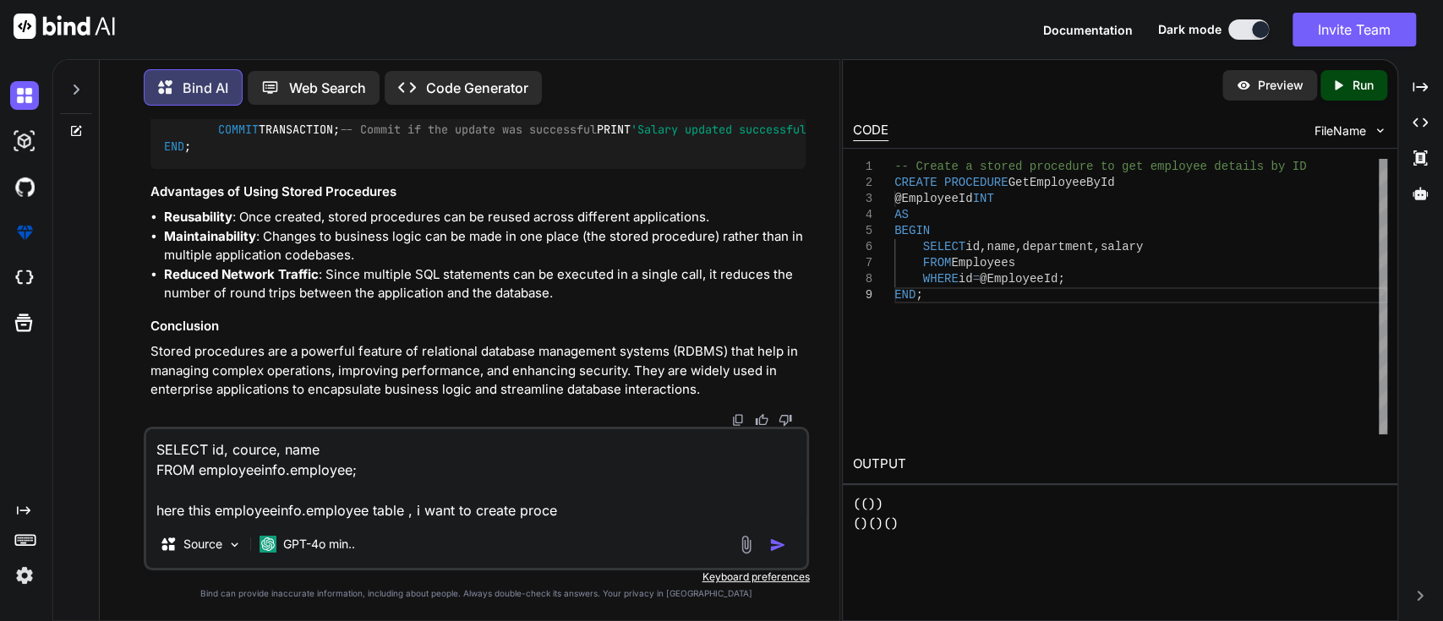
type textarea "x"
type textarea "SELECT id, cource, name FROM employeeinfo.employee; here this employeeinfo.empl…"
type textarea "x"
type textarea "SELECT id, cource, name FROM employeeinfo.employee; here this employeeinfo.empl…"
type textarea "x"
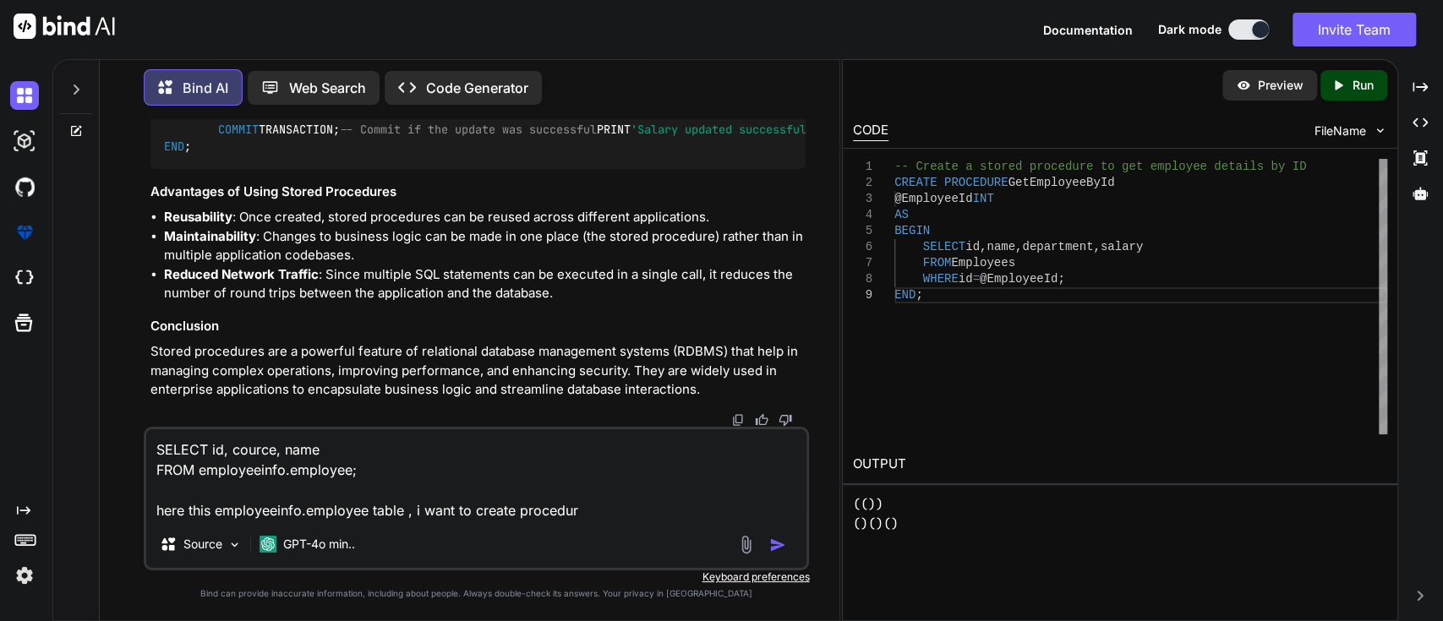
type textarea "SELECT id, cource, name FROM employeeinfo.employee; here this employeeinfo.empl…"
type textarea "x"
type textarea "SELECT id, cource, name FROM employeeinfo.employee; here this employeeinfo.empl…"
type textarea "x"
type textarea "SELECT id, cource, name FROM employeeinfo.employee; here this employeeinfo.empl…"
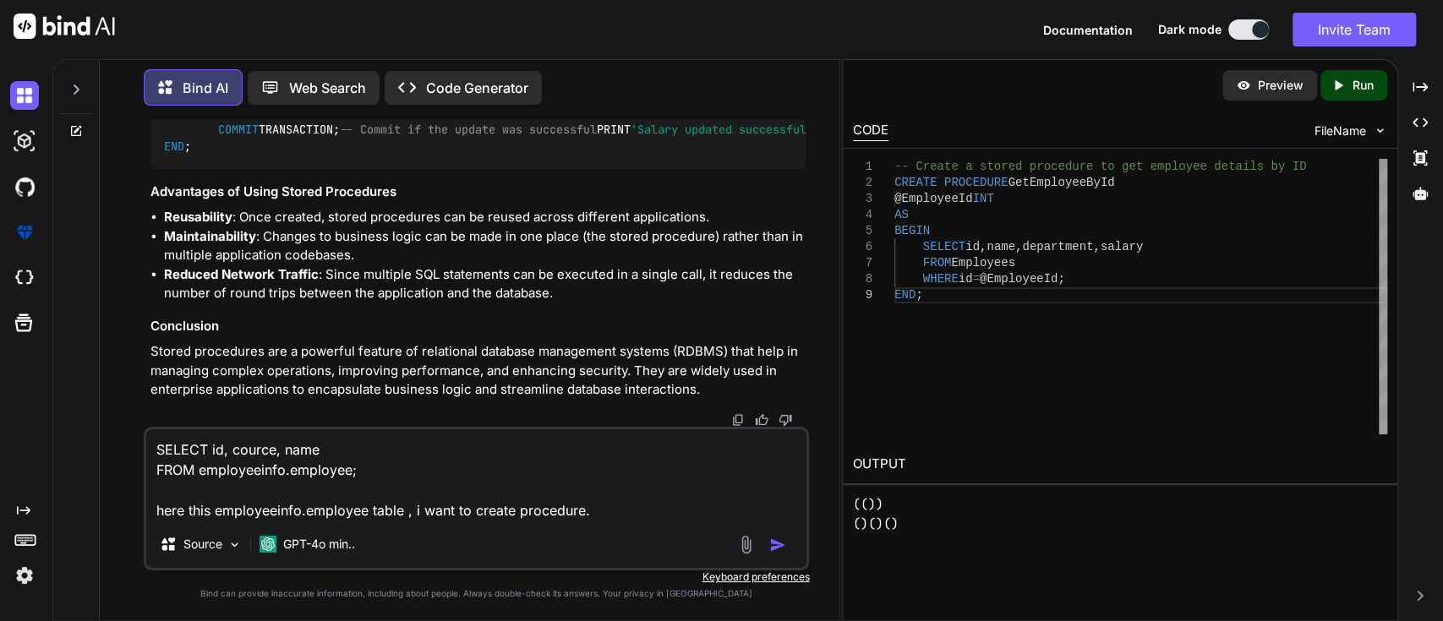
type textarea "x"
type textarea "SELECT id, cource, name FROM employeeinfo.employee; here this employeeinfo.empl…"
type textarea "x"
type textarea "SELECT id, cource, name FROM employeeinfo.employee; here this employeeinfo.empl…"
type textarea "x"
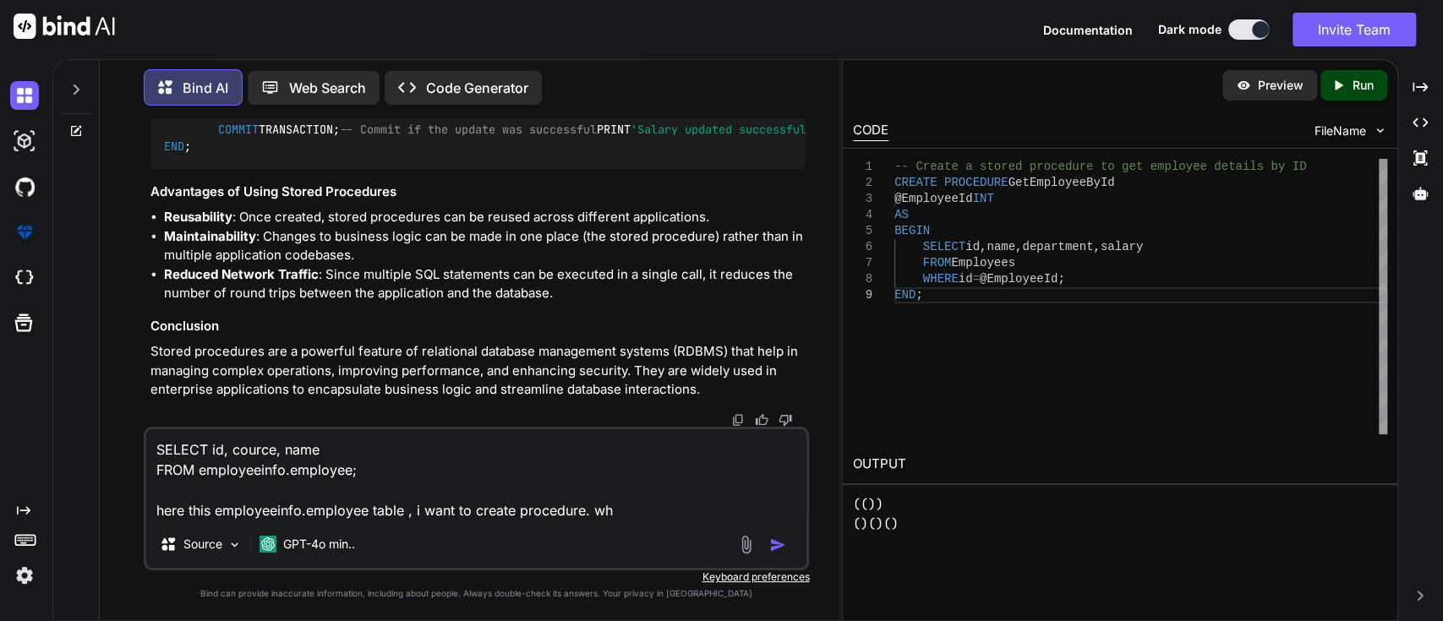
type textarea "SELECT id, cource, name FROM employeeinfo.employee; here this employeeinfo.empl…"
type textarea "x"
type textarea "SELECT id, cource, name FROM employeeinfo.employee; here this employeeinfo.empl…"
type textarea "x"
type textarea "SELECT id, cource, name FROM employeeinfo.employee; here this employeeinfo.empl…"
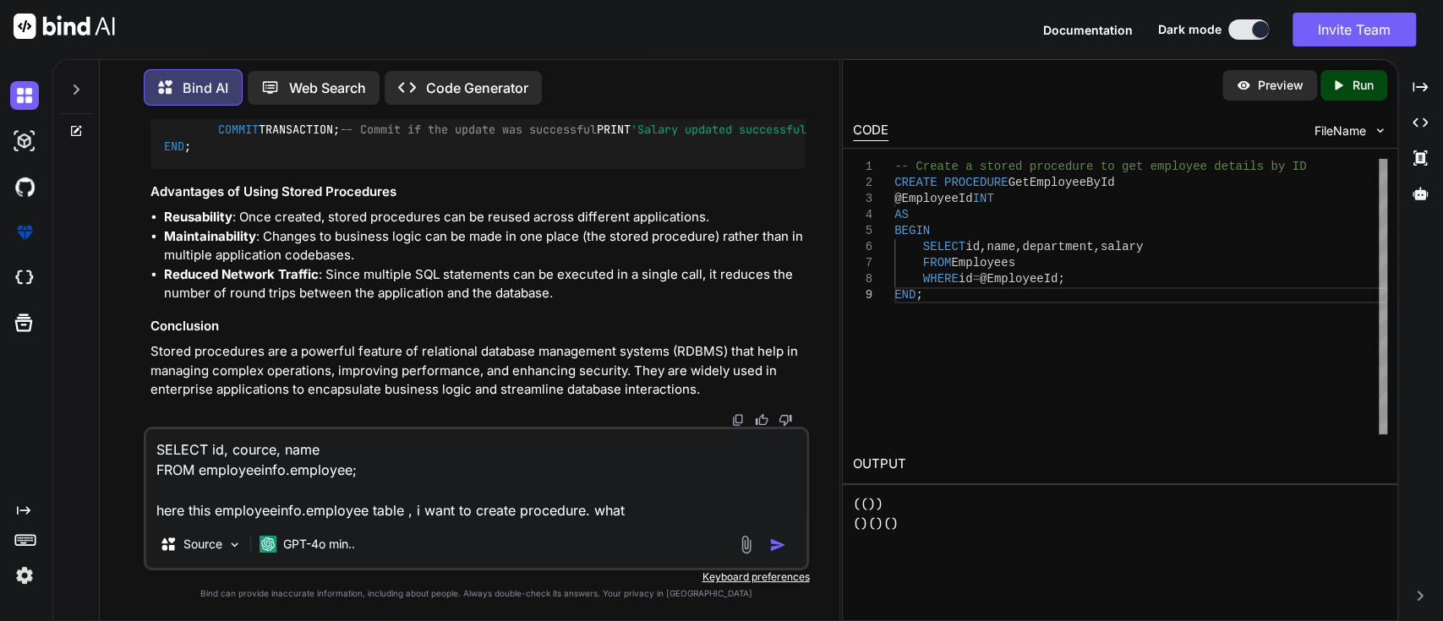
type textarea "x"
type textarea "SELECT id, cource, name FROM employeeinfo.employee; here this employeeinfo.empl…"
type textarea "x"
type textarea "SELECT id, cource, name FROM employeeinfo.employee; here this employeeinfo.empl…"
type textarea "x"
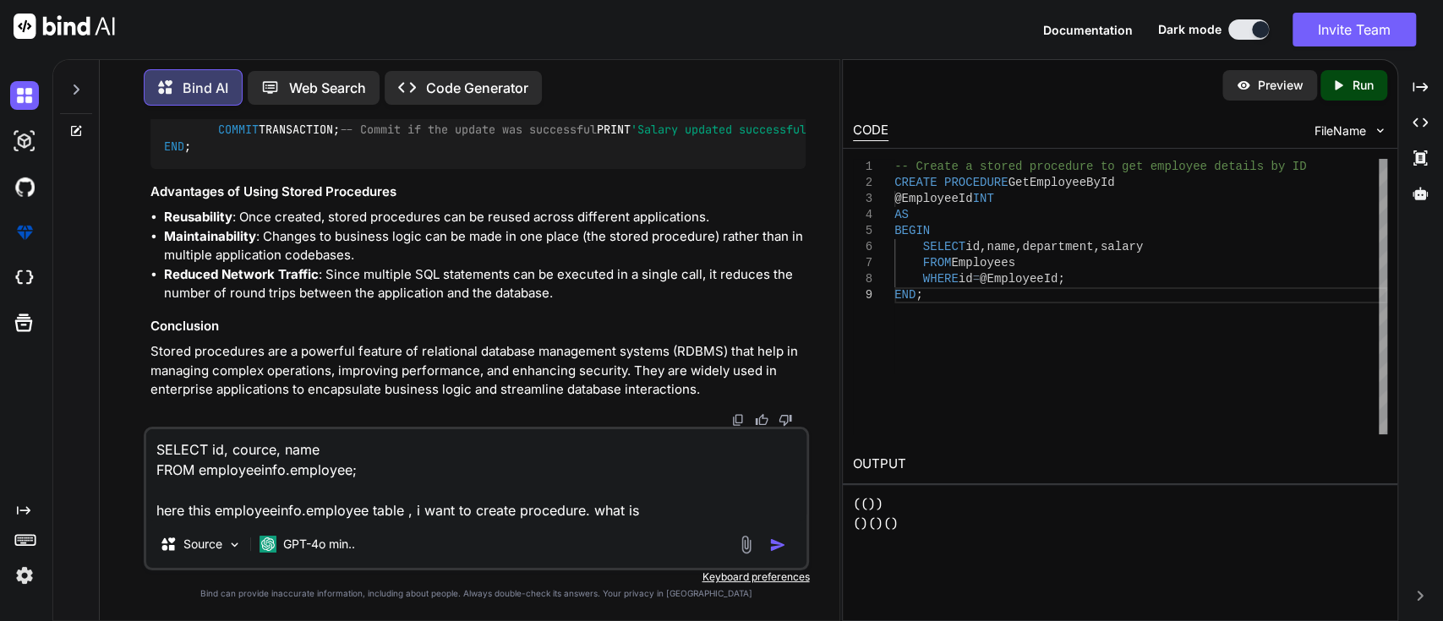
type textarea "SELECT id, cource, name FROM employeeinfo.employee; here this employeeinfo.empl…"
type textarea "x"
type textarea "SELECT id, cource, name FROM employeeinfo.employee; here this employeeinfo.empl…"
type textarea "x"
type textarea "SELECT id, cource, name FROM employeeinfo.employee; here this employeeinfo.empl…"
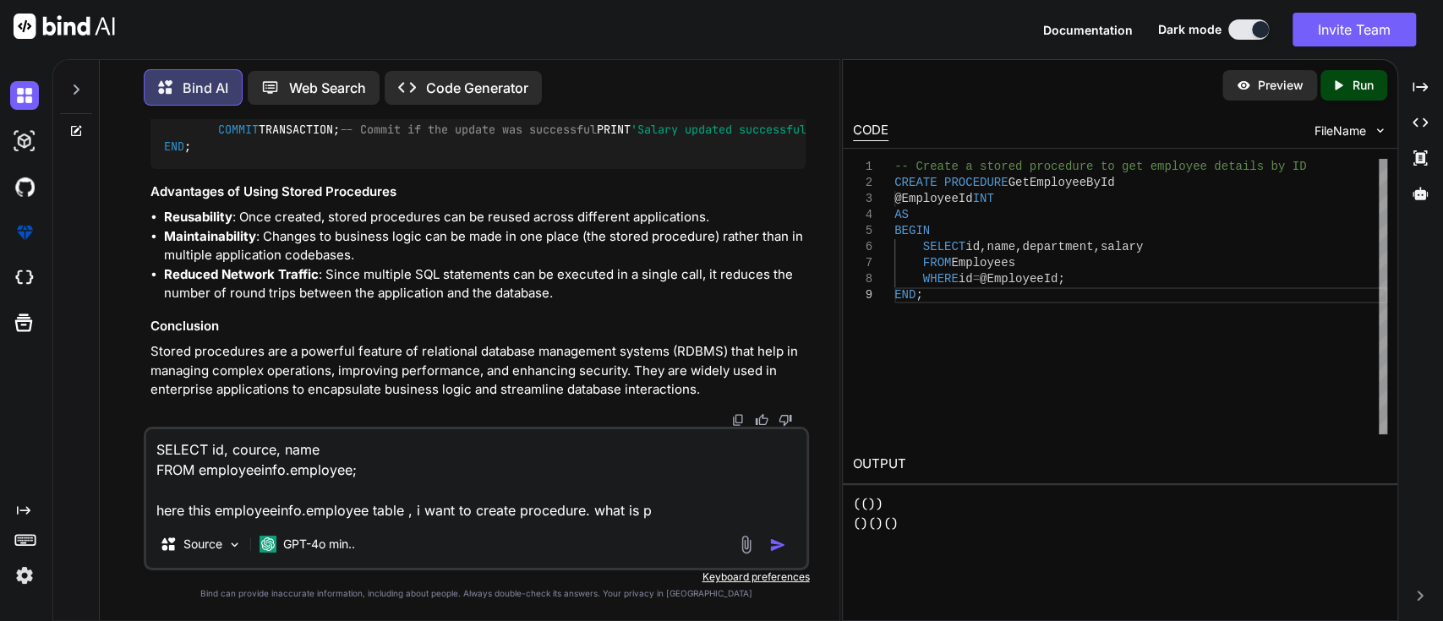
type textarea "x"
type textarea "SELECT id, cource, name FROM employeeinfo.employee; here this employeeinfo.empl…"
type textarea "x"
type textarea "SELECT id, cource, name FROM employeeinfo.employee; here this employeeinfo.empl…"
type textarea "x"
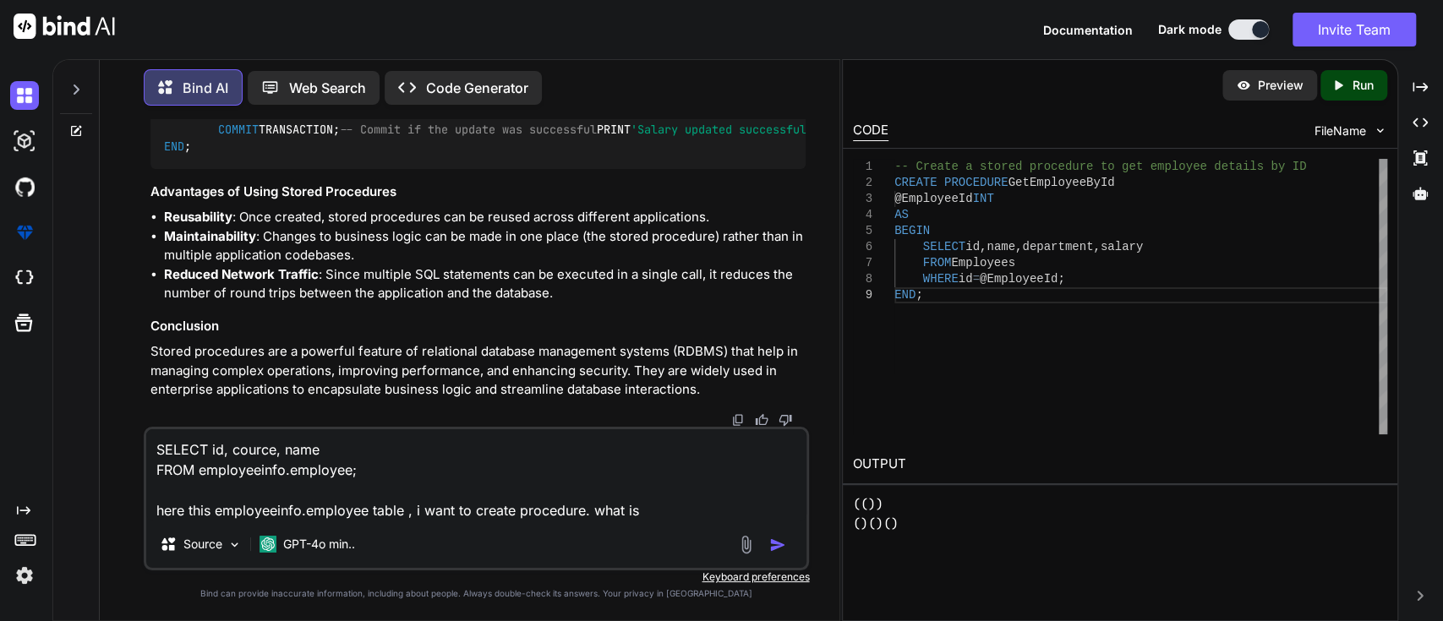
type textarea "SELECT id, cource, name FROM employeeinfo.employee; here this employeeinfo.empl…"
type textarea "x"
type textarea "SELECT id, cource, name FROM employeeinfo.employee; here this employeeinfo.empl…"
type textarea "x"
type textarea "SELECT id, cource, name FROM employeeinfo.employee; here this employeeinfo.empl…"
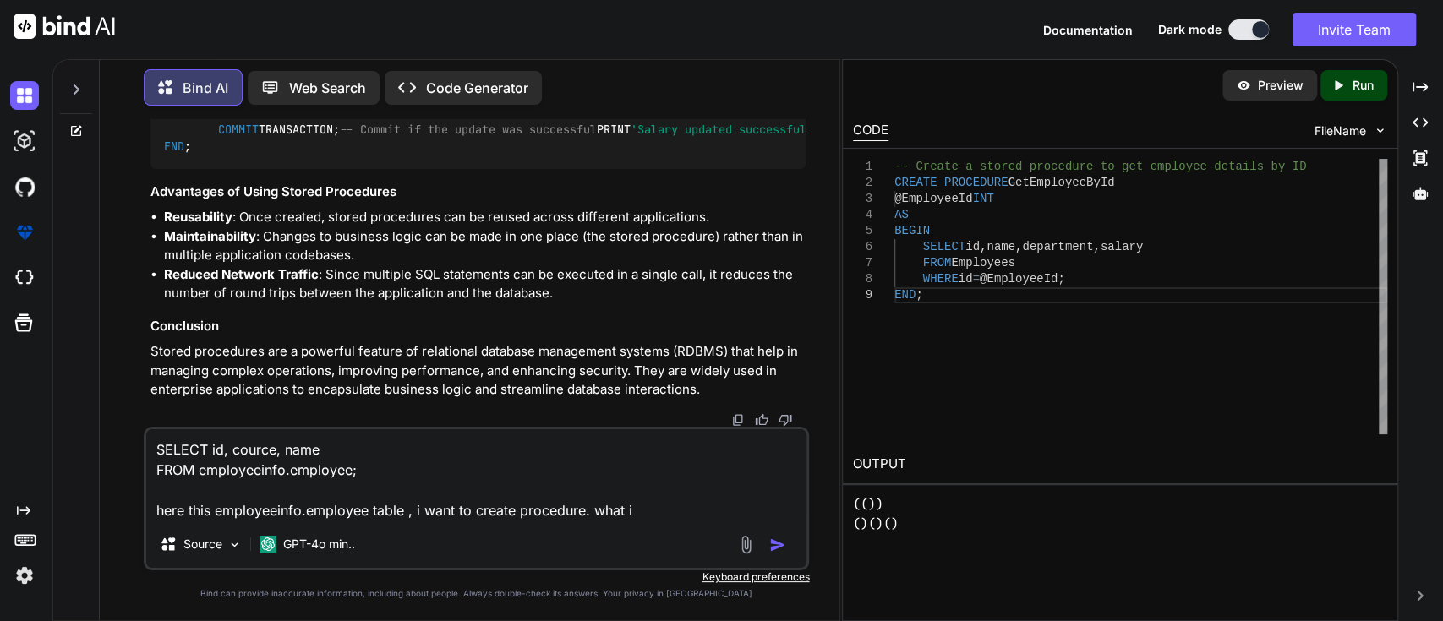
type textarea "x"
type textarea "SELECT id, cource, name FROM employeeinfo.employee; here this employeeinfo.empl…"
type textarea "x"
type textarea "SELECT id, cource, name FROM employeeinfo.employee; here this employeeinfo.empl…"
type textarea "x"
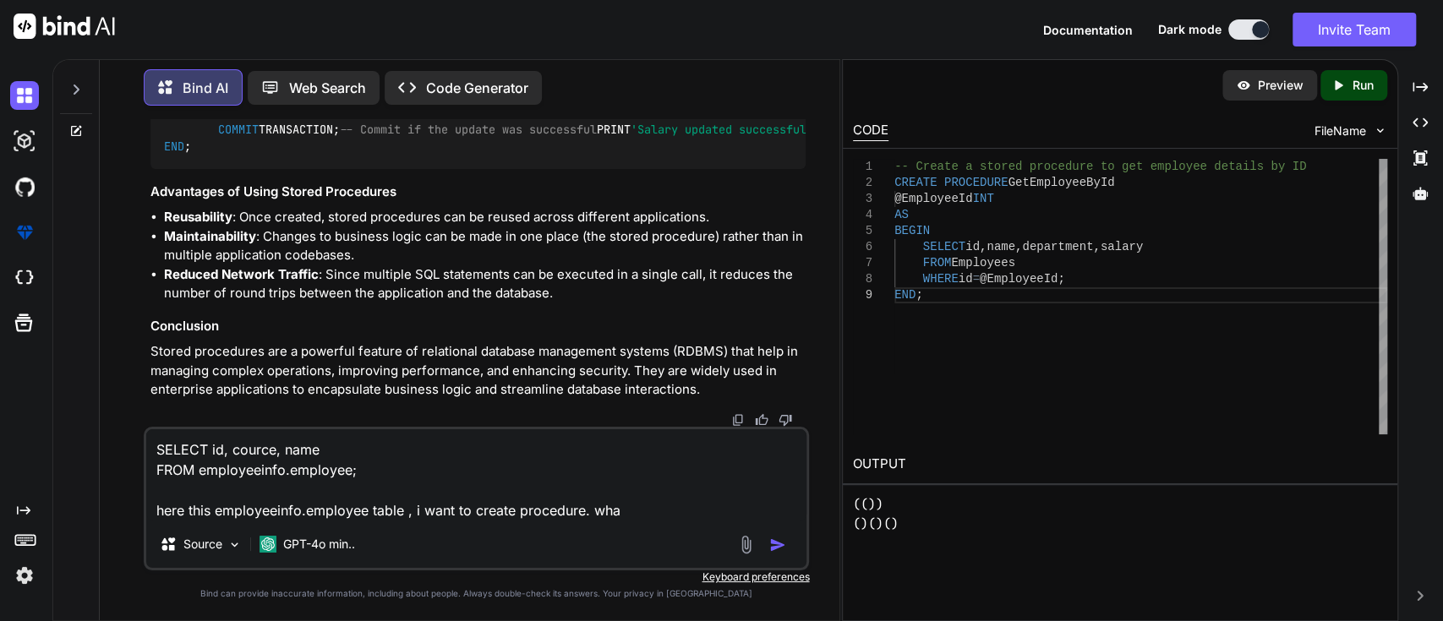
type textarea "SELECT id, cource, name FROM employeeinfo.employee; here this employeeinfo.empl…"
type textarea "x"
type textarea "SELECT id, cource, name FROM employeeinfo.employee; here this employeeinfo.empl…"
type textarea "x"
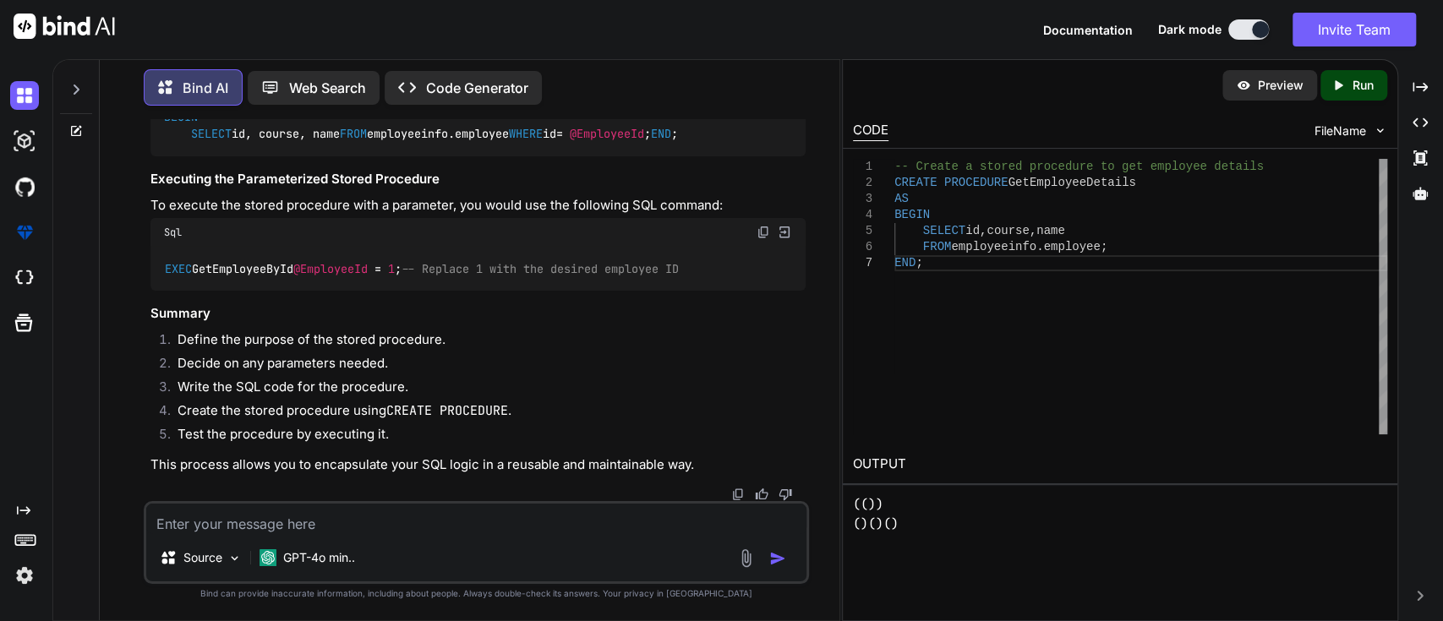
scroll to position [11871, 0]
click at [333, 73] on span "-- Create a stored procedure to get employee details by ID" at bounding box center [361, 64] width 392 height 15
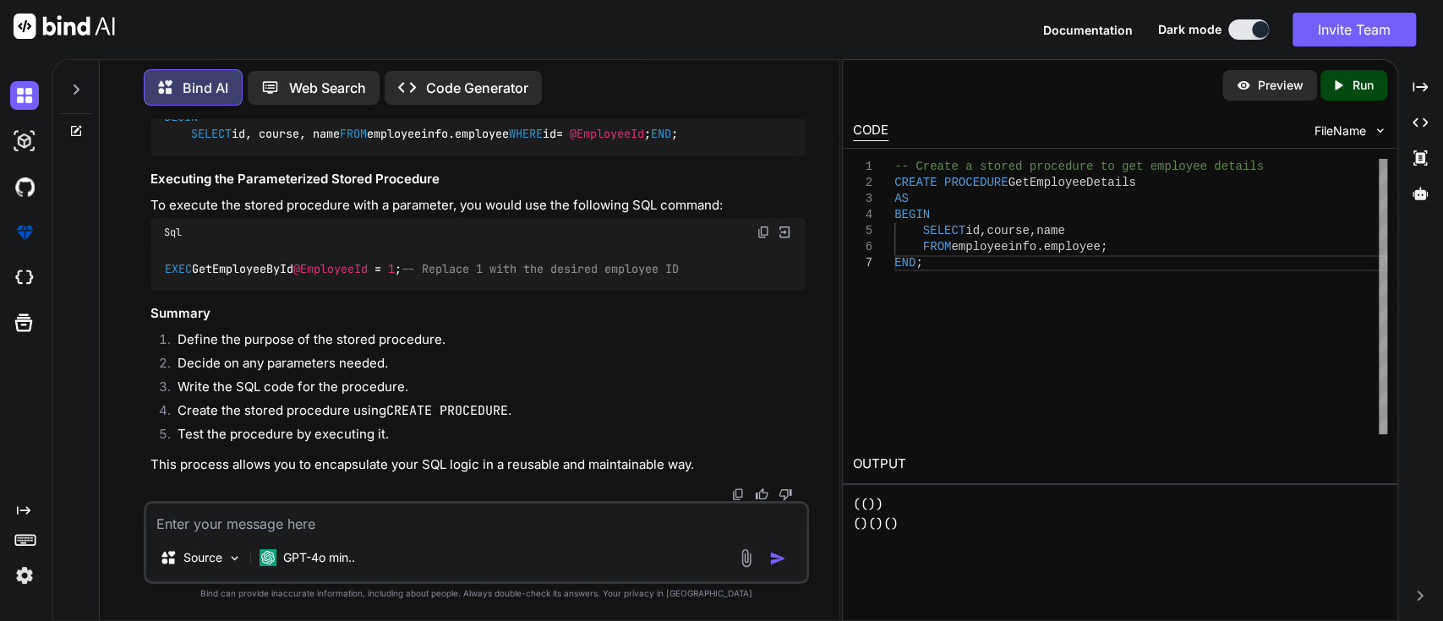
click at [331, 143] on code "-- Create a stored procedure to get employee details by ID CREATE PROCEDURE Get…" at bounding box center [421, 100] width 515 height 86
copy code "GetEmployeeById"
drag, startPoint x: 260, startPoint y: 541, endPoint x: 260, endPoint y: 529, distance: 11.8
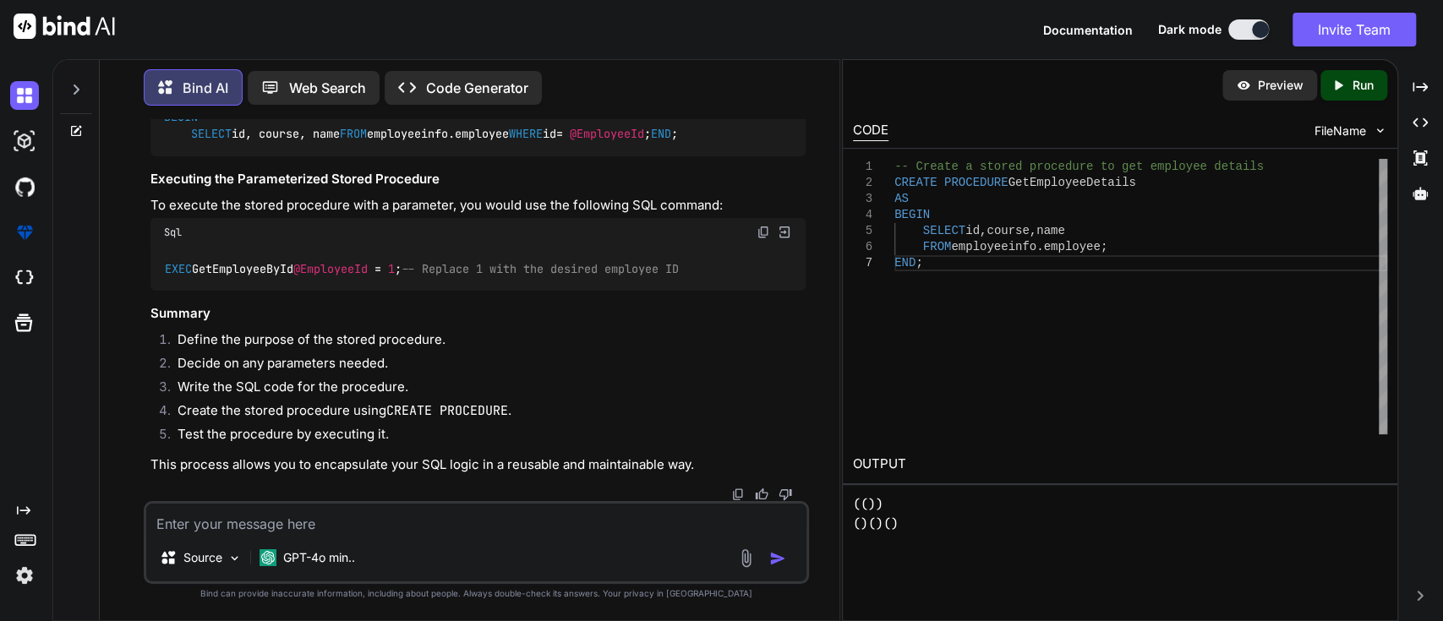
click at [260, 533] on div "Source GPT-4o min.." at bounding box center [477, 542] width 666 height 83
click at [261, 521] on textarea at bounding box center [476, 519] width 661 height 30
click at [757, 36] on img at bounding box center [764, 29] width 14 height 14
click at [243, 522] on textarea at bounding box center [476, 519] width 661 height 30
paste textarea "-- Create a stored procedure to get employee details by ID CREATE PROCEDURE Get…"
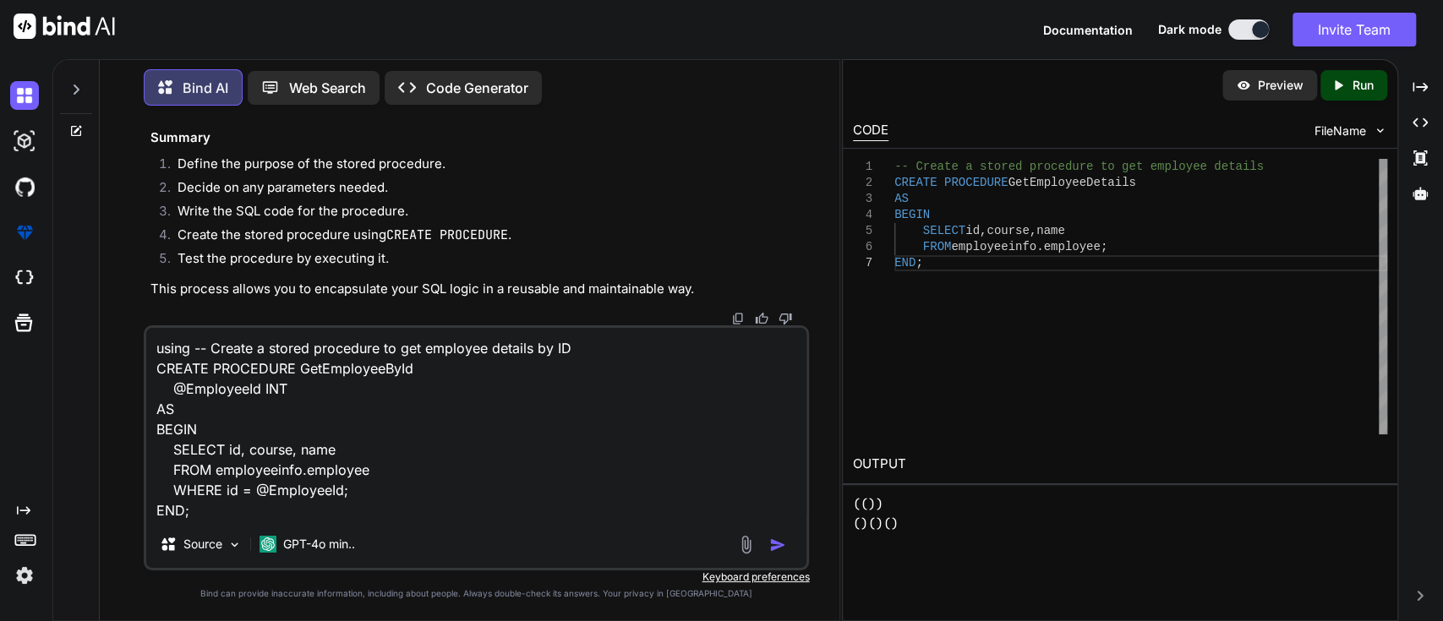
scroll to position [14238, 0]
drag, startPoint x: 298, startPoint y: 391, endPoint x: 161, endPoint y: 381, distance: 136.4
click at [161, 381] on textarea "using -- Create a stored procedure to get employee details by ID CREATE PROCEDU…" at bounding box center [476, 424] width 661 height 193
click at [271, 509] on textarea "using -- Create a stored procedure to get employee details by ID CREATE PROCEDU…" at bounding box center [476, 424] width 661 height 193
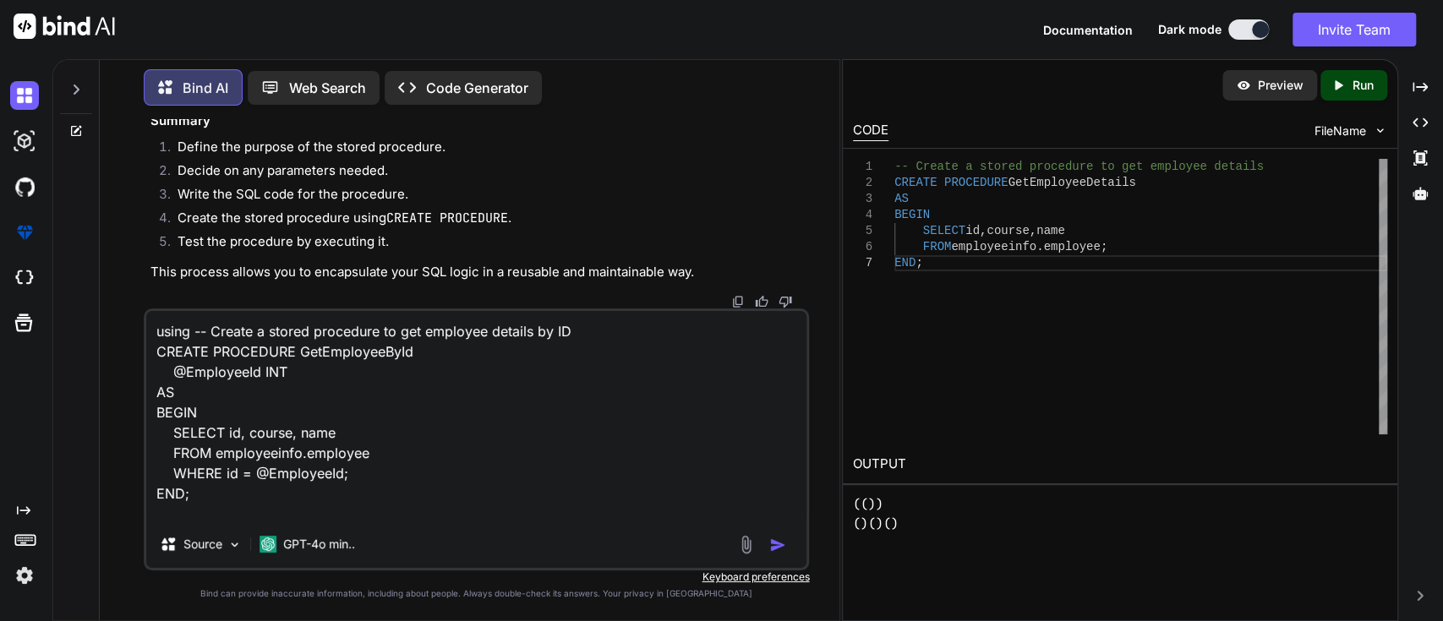
scroll to position [21, 0]
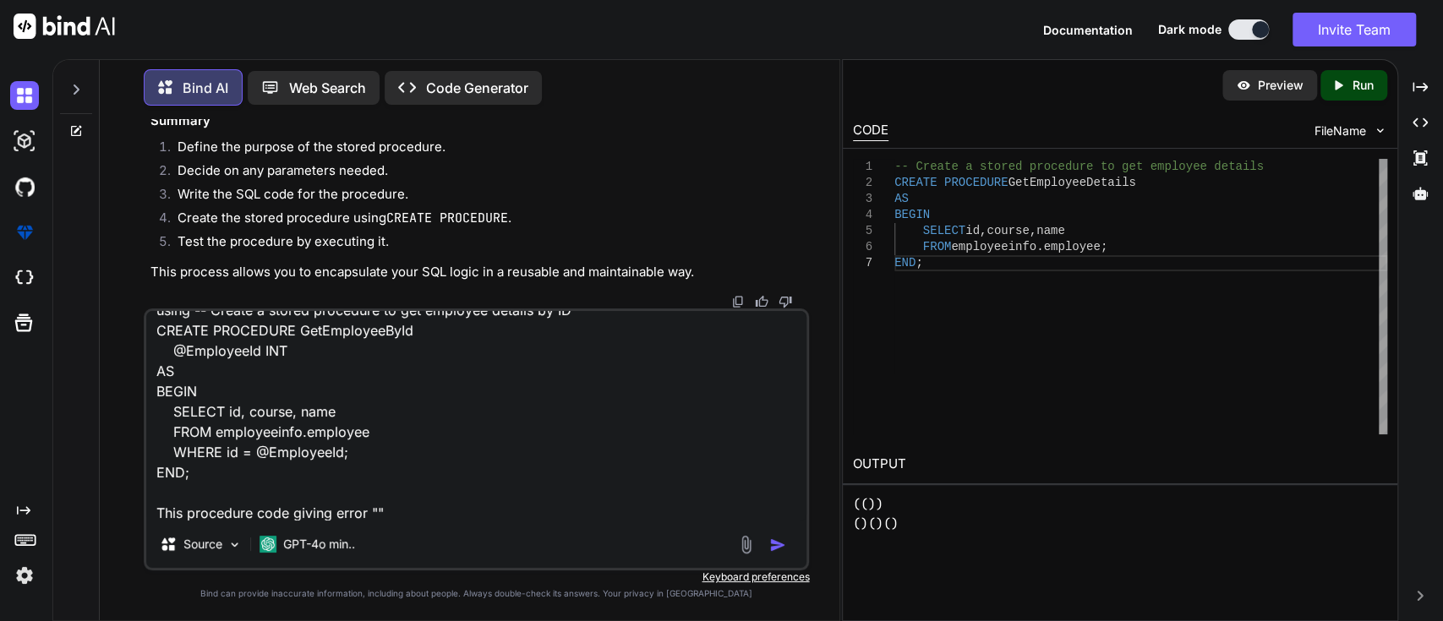
paste textarea "@EmployeeId INT"
click at [385, 517] on textarea "using -- Create a stored procedure to get employee details by ID CREATE PROCEDU…" at bounding box center [476, 416] width 661 height 210
click at [525, 503] on textarea "using -- Create a stored procedure to get employee details by ID CREATE PROCEDU…" at bounding box center [476, 416] width 661 height 210
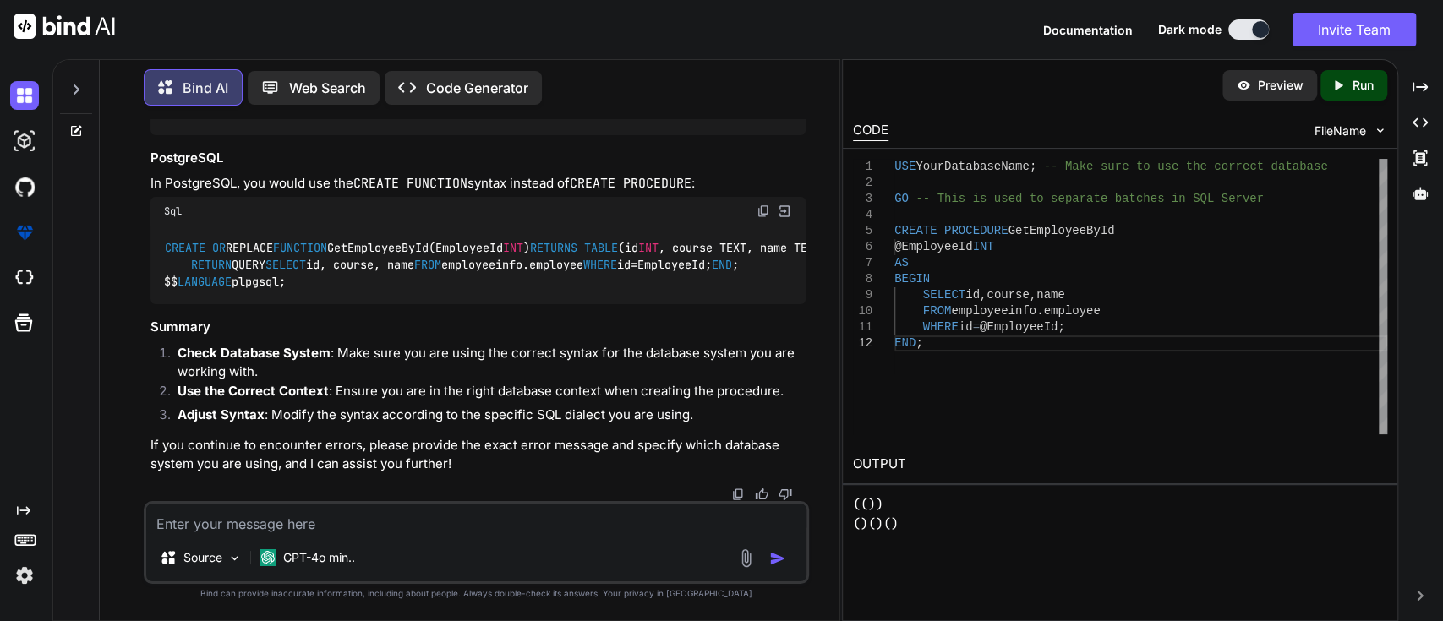
scroll to position [15060, 0]
drag, startPoint x: 177, startPoint y: 342, endPoint x: 359, endPoint y: 372, distance: 185.1
click at [359, 135] on div "DELIMITER / / CREATE PROCEDURE GetEmployeeById( IN EmployeeId INT ) BEGIN SELEC…" at bounding box center [478, 87] width 656 height 96
copy code "SELECT id, course, name FROM employeeinfo.employee WHERE id = EmployeeId;"
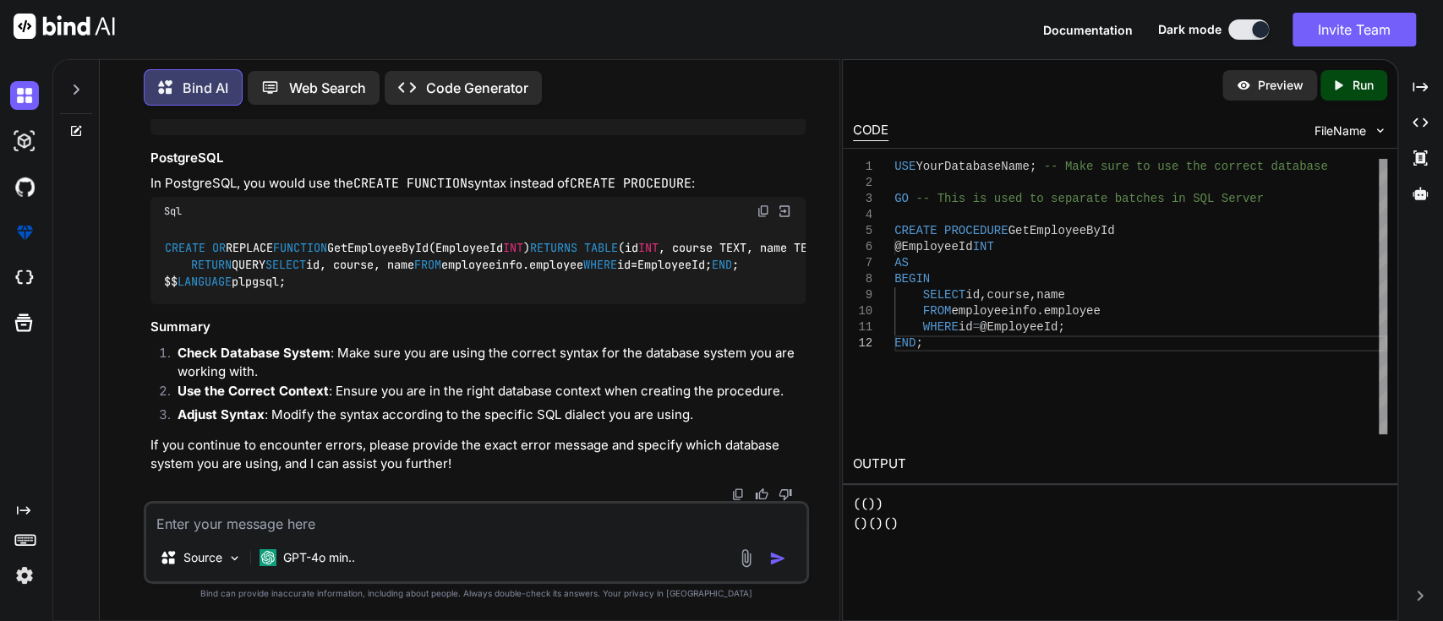
click at [346, 356] on li "Check Database System : Make sure you are using the correct syntax for the data…" at bounding box center [485, 363] width 642 height 38
click at [271, 515] on textarea at bounding box center [476, 519] width 661 height 30
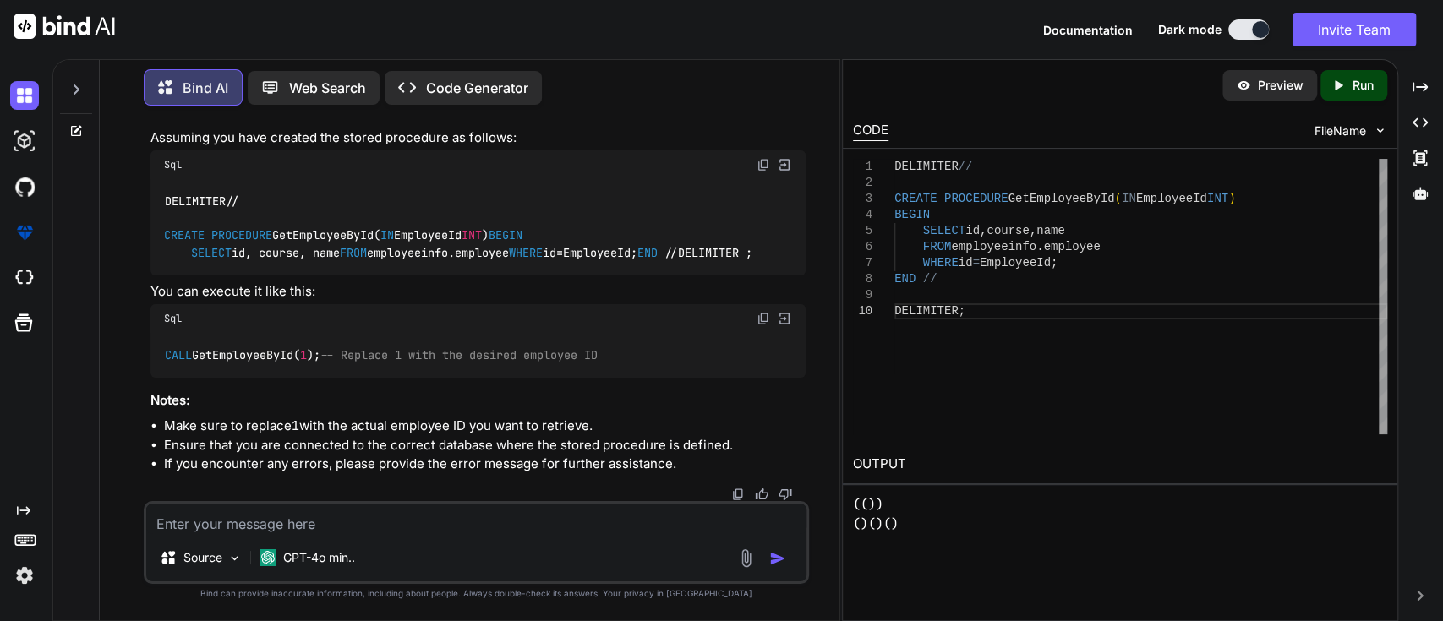
scroll to position [15788, 0]
click at [737, 68] on code "EXEC" at bounding box center [737, 60] width 30 height 17
copy code "EXEC"
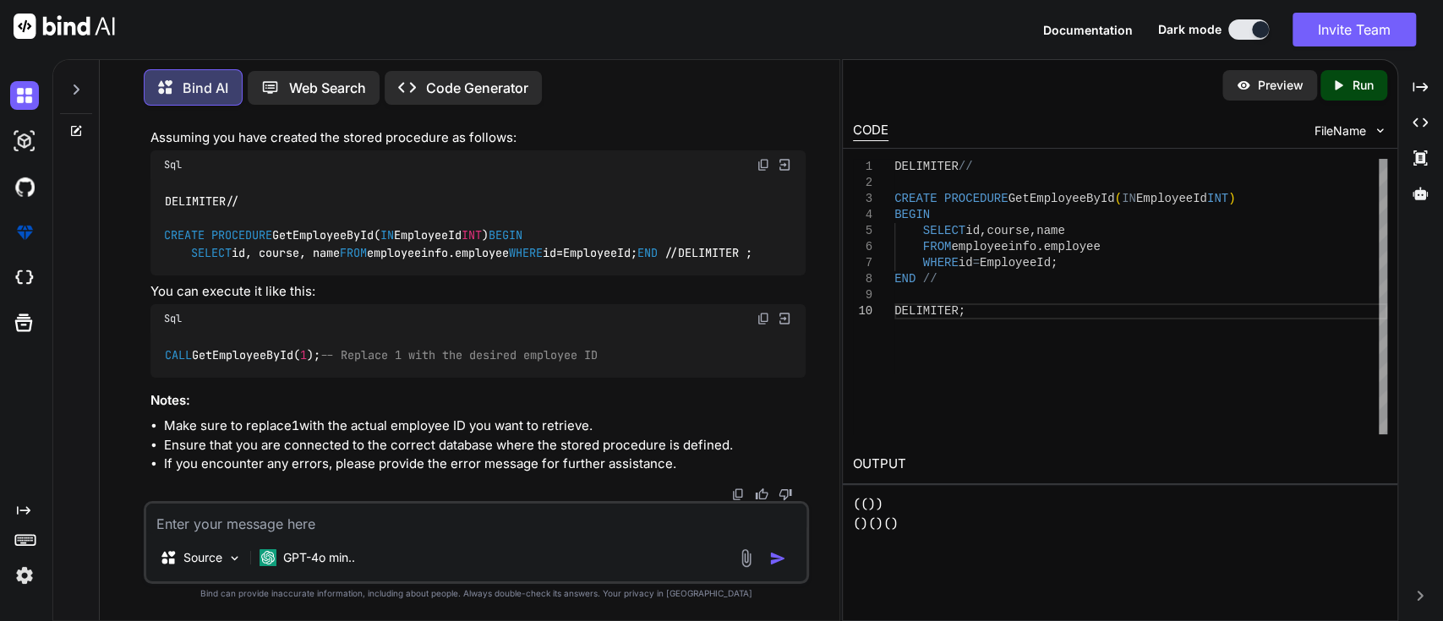
click at [274, 494] on div at bounding box center [478, 495] width 656 height 14
click at [276, 506] on textarea at bounding box center [476, 519] width 661 height 30
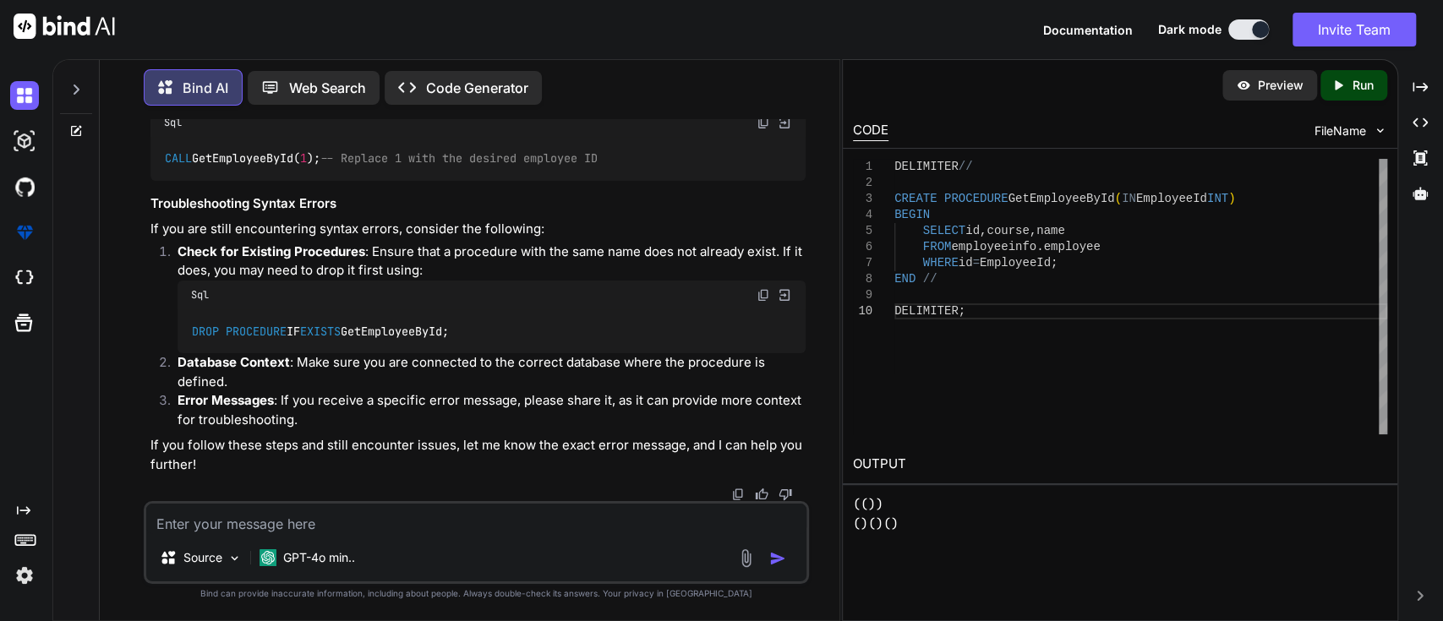
scroll to position [17020, 0]
drag, startPoint x: 237, startPoint y: 183, endPoint x: 348, endPoint y: 182, distance: 111.6
click at [348, 79] on h3 "Executing the Stored Procedure" at bounding box center [478, 69] width 656 height 19
click at [358, 260] on strong "Check for Existing Procedures" at bounding box center [272, 251] width 188 height 16
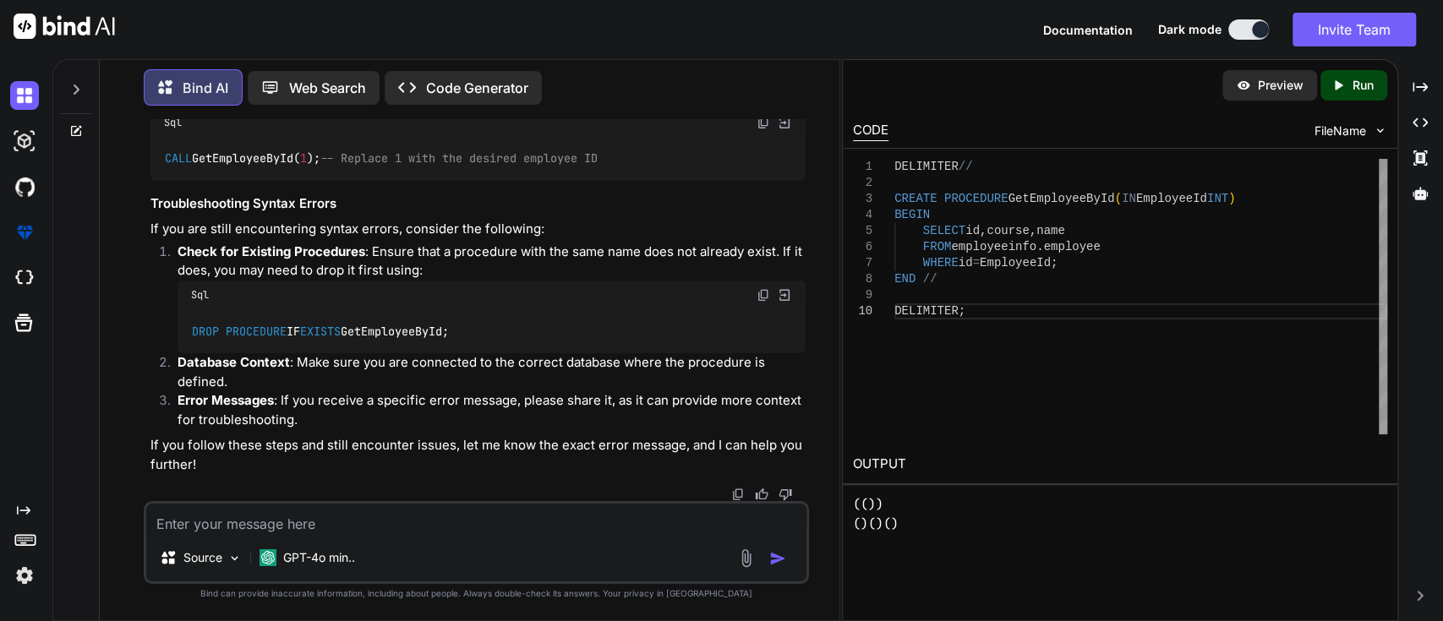
paste textarea "EXEC getEmployeeById(1);"
click at [292, 512] on textarea "EXEC getEmployeeById(1);" at bounding box center [476, 519] width 661 height 30
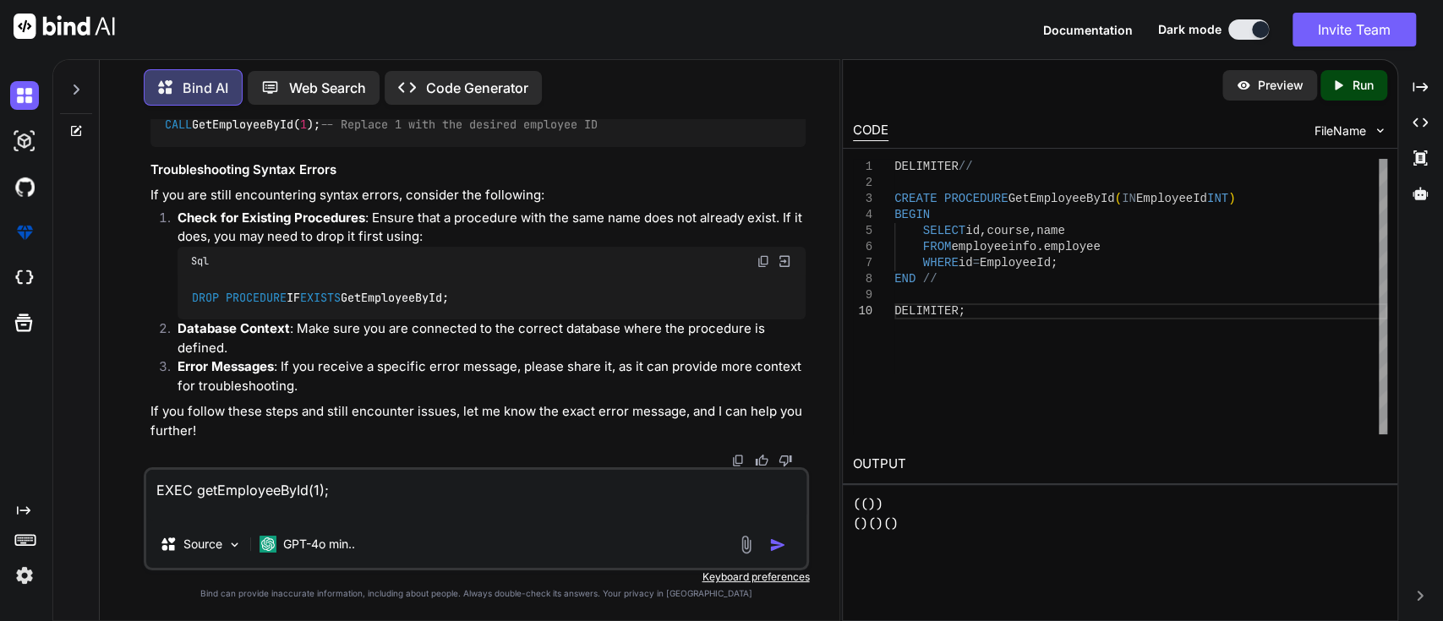
paste textarea "SQL Error [1064] [42000]: (conn=552) You have an error in your SQL syntax; chec…"
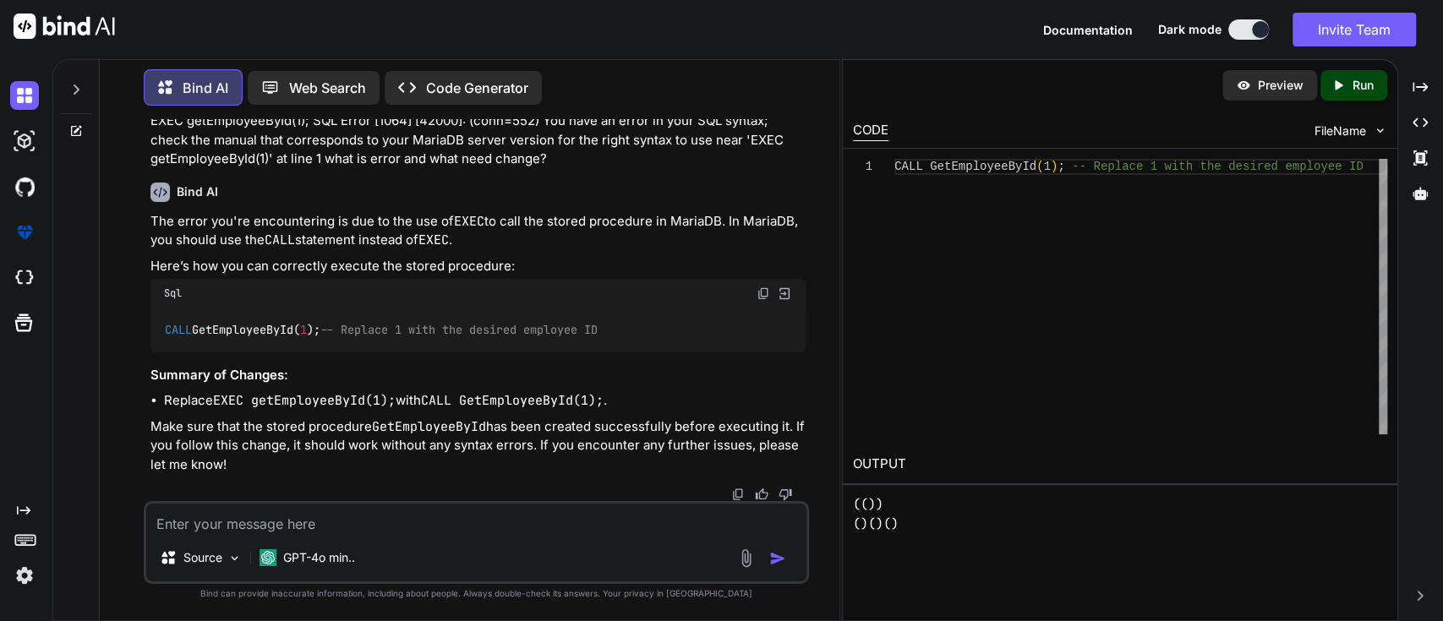
scroll to position [17563, 0]
click at [342, 516] on textarea at bounding box center [476, 519] width 661 height 30
paste textarea "CREATE PROCEDURE getEmployeeById(IN EmployeeId INT) -- BEGIN -- SELECT id, cour…"
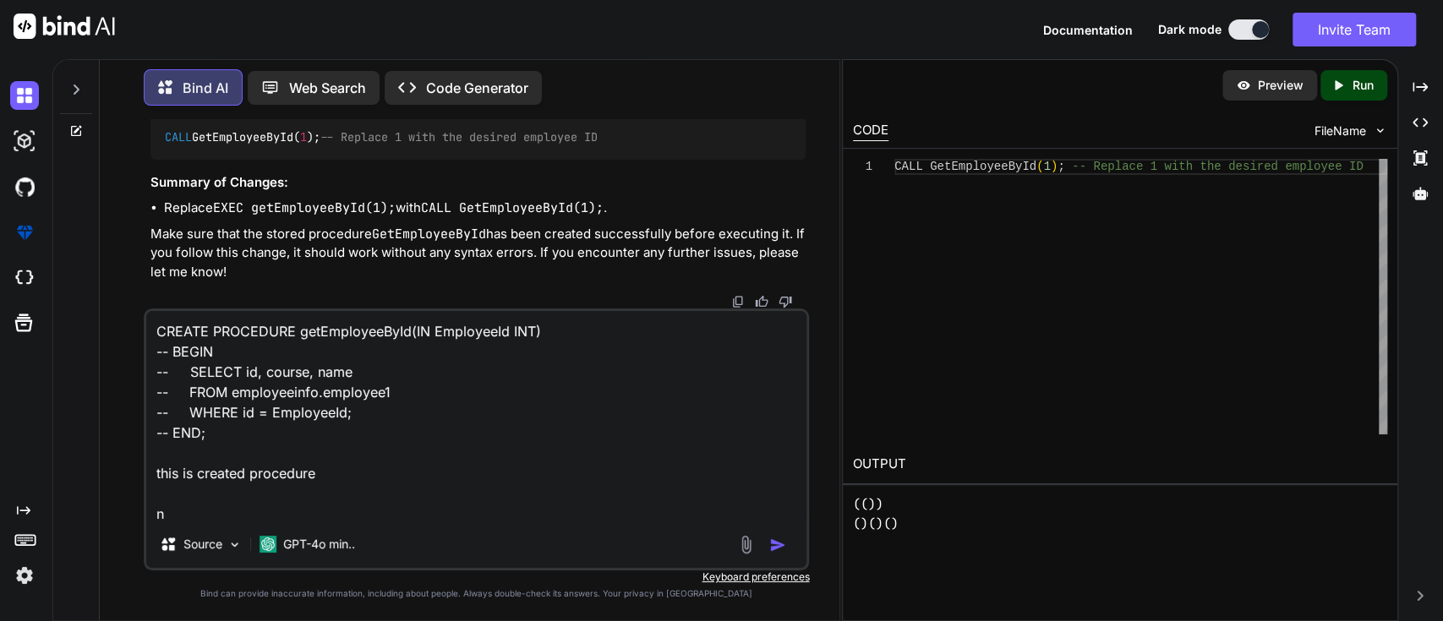
scroll to position [1, 0]
paste textarea "CALL getEmployeeById(1);"
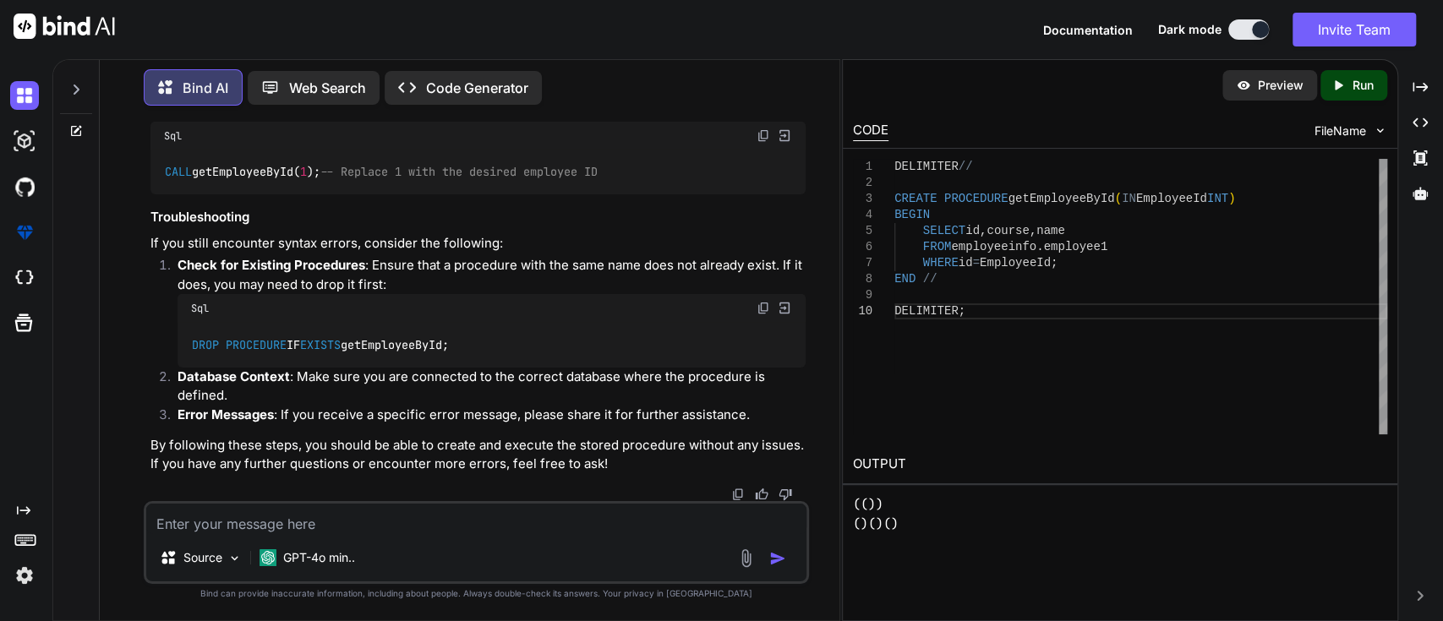
scroll to position [18536, 0]
drag, startPoint x: 474, startPoint y: 348, endPoint x: 194, endPoint y: 348, distance: 279.8
click at [194, 348] on code "DROP PROCEDURE IF EXISTS getEmployeeById;" at bounding box center [321, 345] width 260 height 18
copy code "DROP PROCEDURE IF EXISTS getEmployeeById;"
click at [220, 507] on textarea at bounding box center [476, 519] width 661 height 30
